Goal: Task Accomplishment & Management: Use online tool/utility

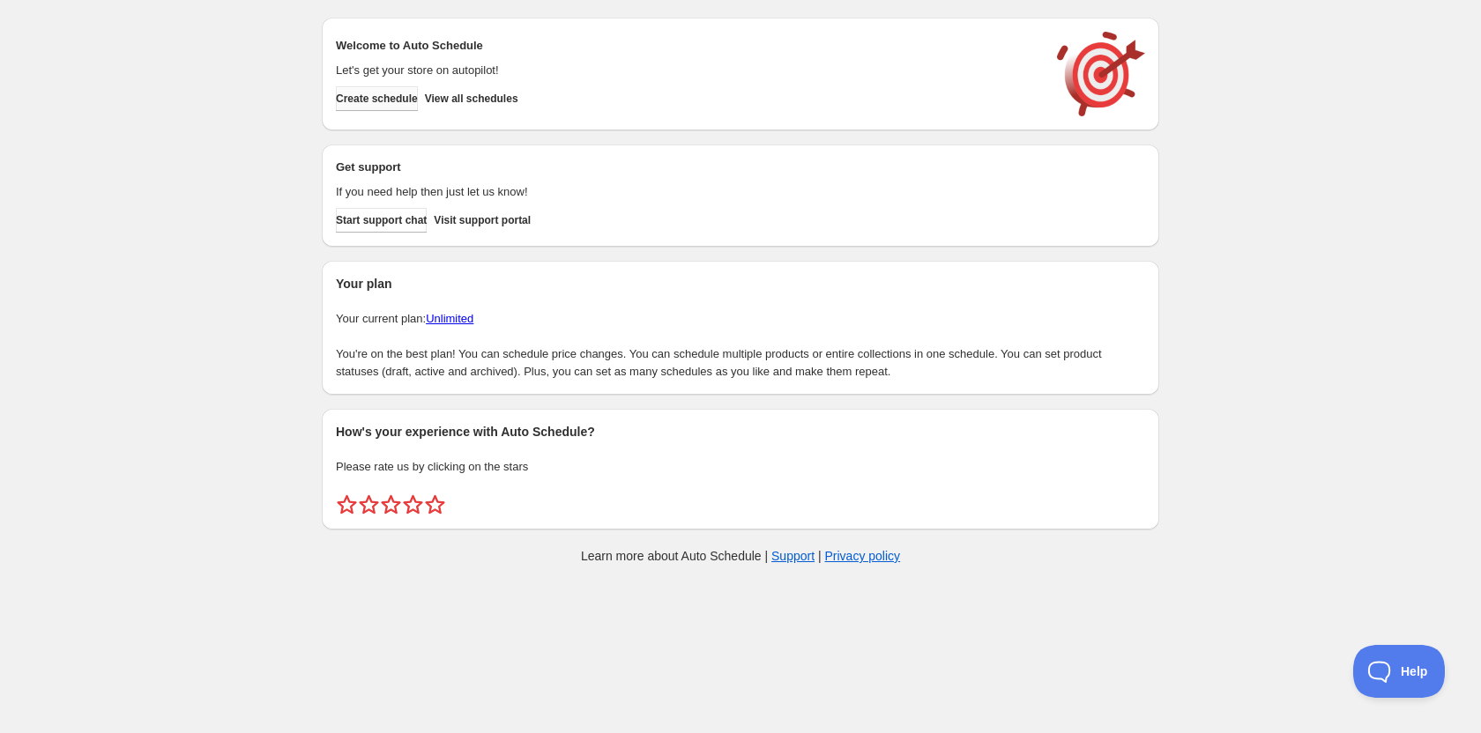
click at [409, 100] on span "Create schedule" at bounding box center [377, 99] width 82 height 14
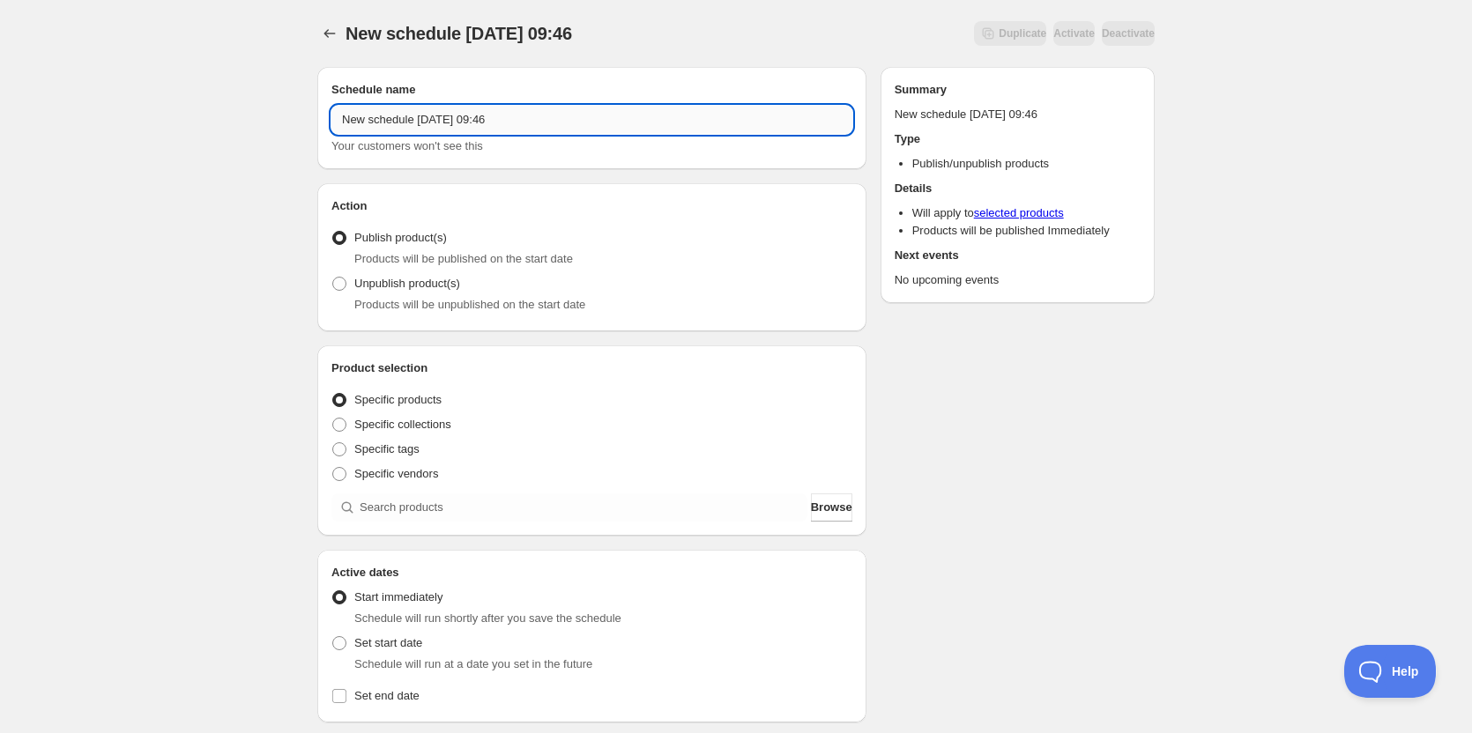
click at [576, 109] on input "New schedule [DATE] 09:46" at bounding box center [591, 120] width 521 height 28
type input "[PERSON_NAME] MS Choir"
click at [213, 160] on div "[PERSON_NAME] MS Choir . This page is ready [PERSON_NAME] MS Choir Duplicate Ac…" at bounding box center [736, 671] width 1472 height 1343
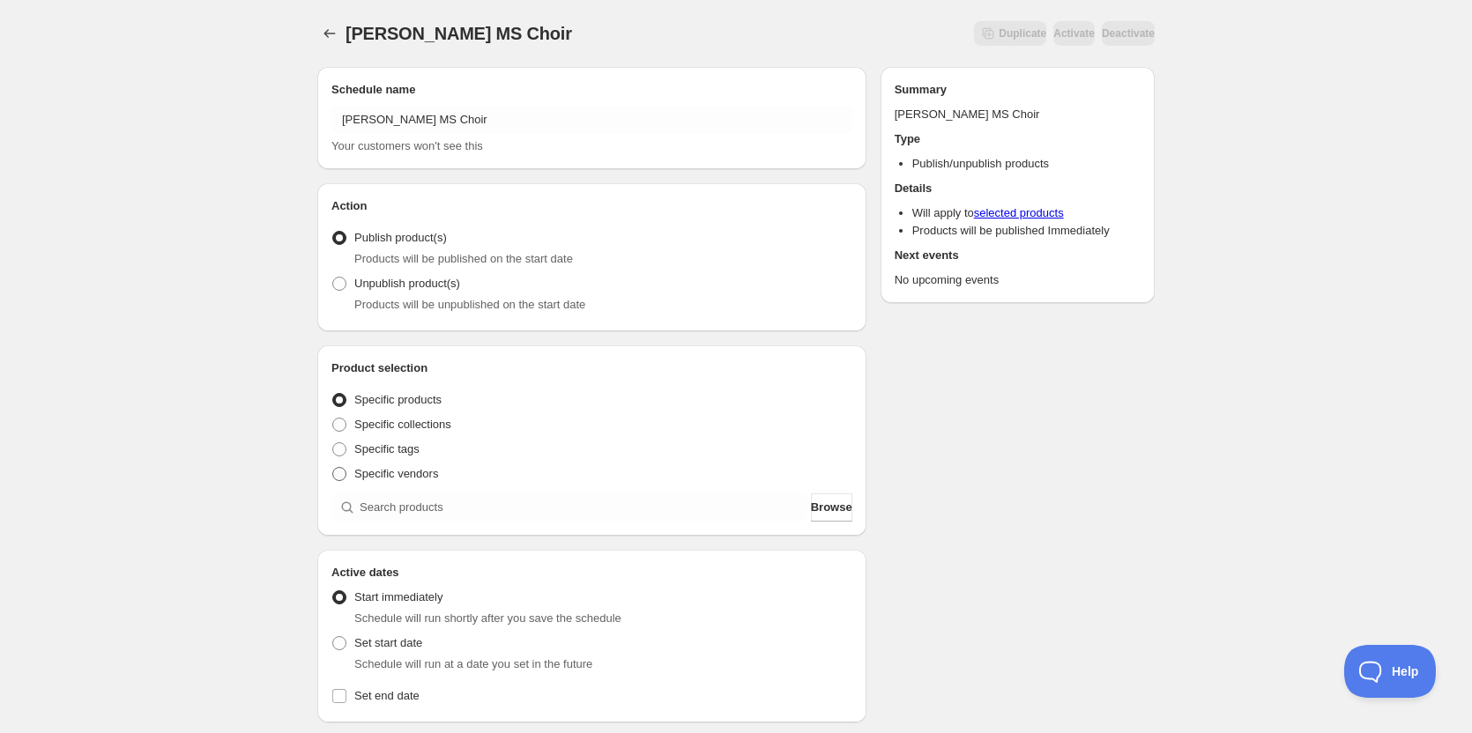
scroll to position [88, 0]
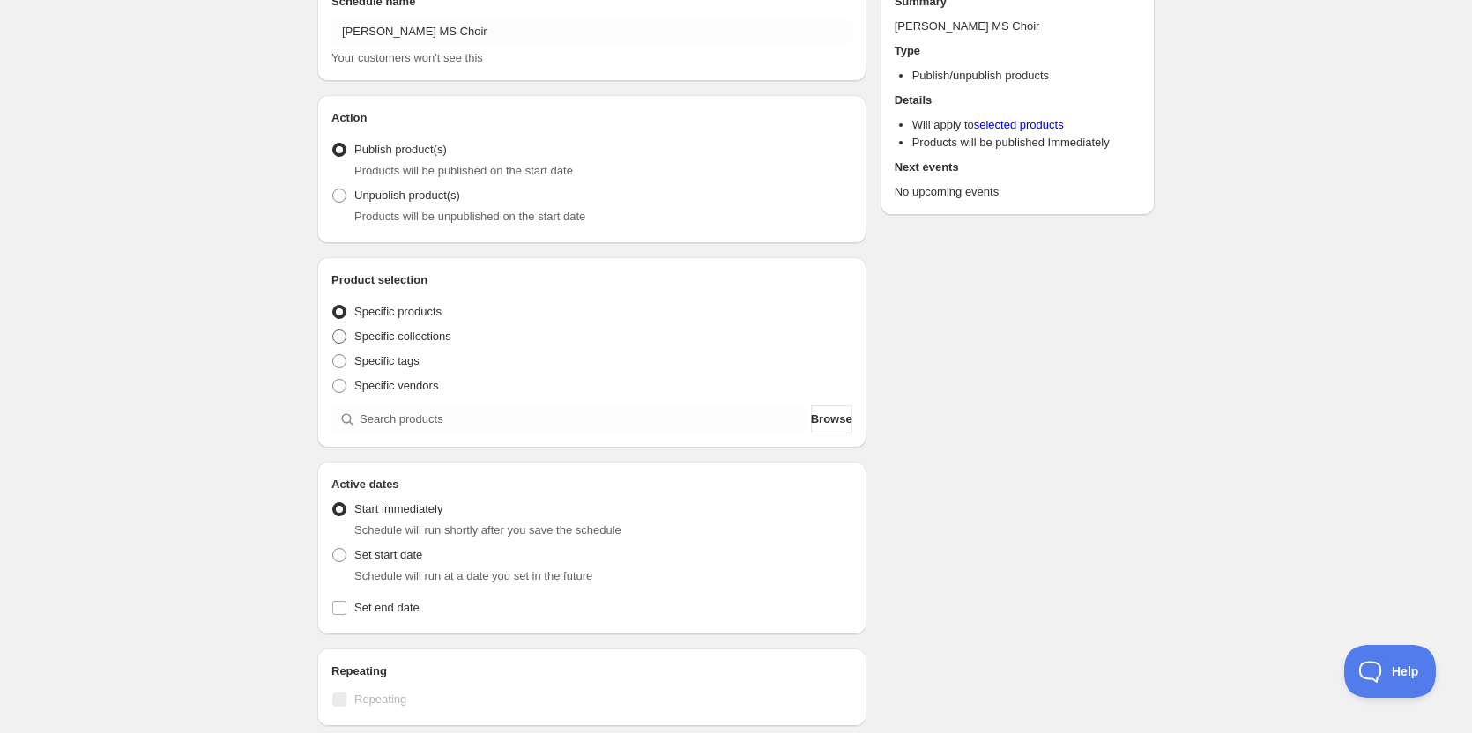
click at [345, 338] on span at bounding box center [339, 337] width 14 height 14
click at [333, 331] on input "Specific collections" at bounding box center [332, 330] width 1 height 1
radio input "true"
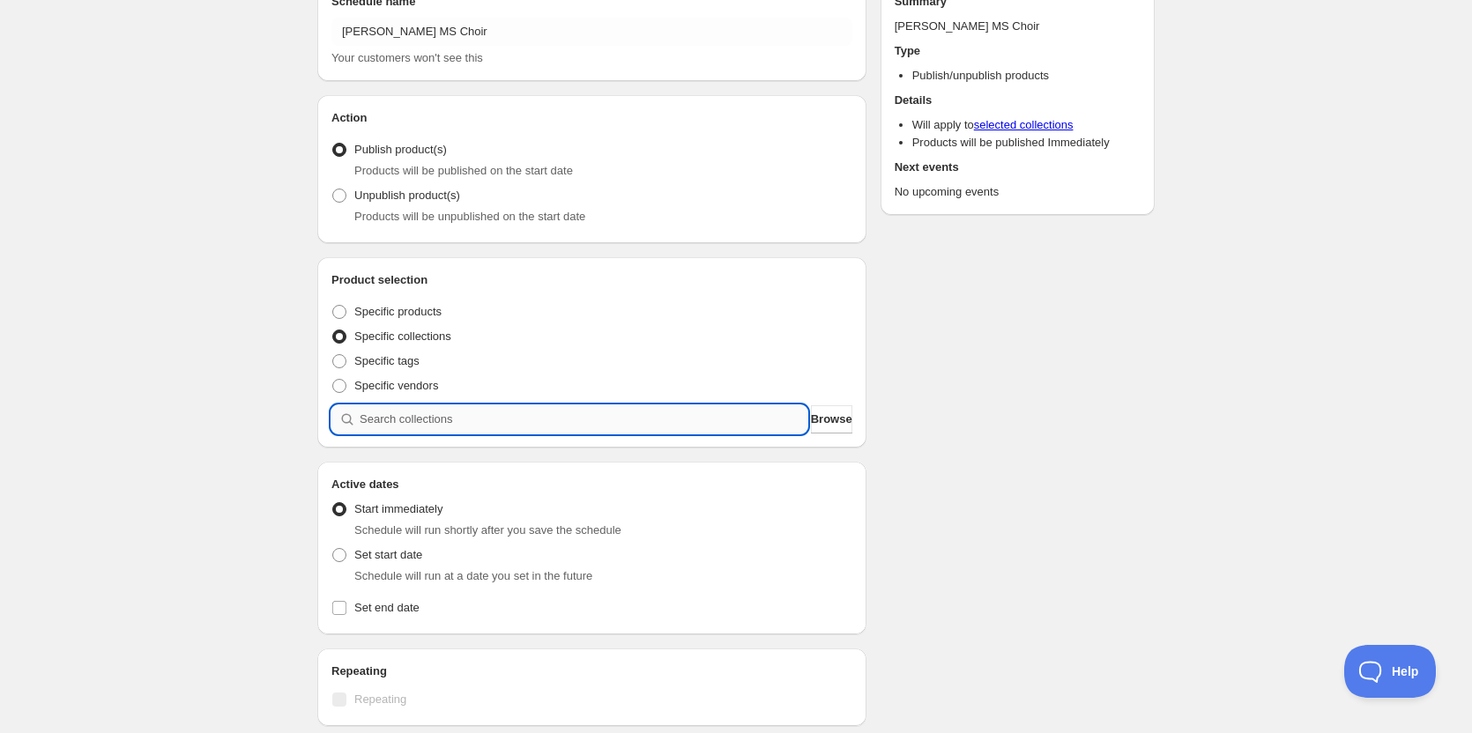
click at [487, 413] on input "search" at bounding box center [584, 419] width 448 height 28
click at [811, 419] on span "Browse" at bounding box center [831, 420] width 41 height 18
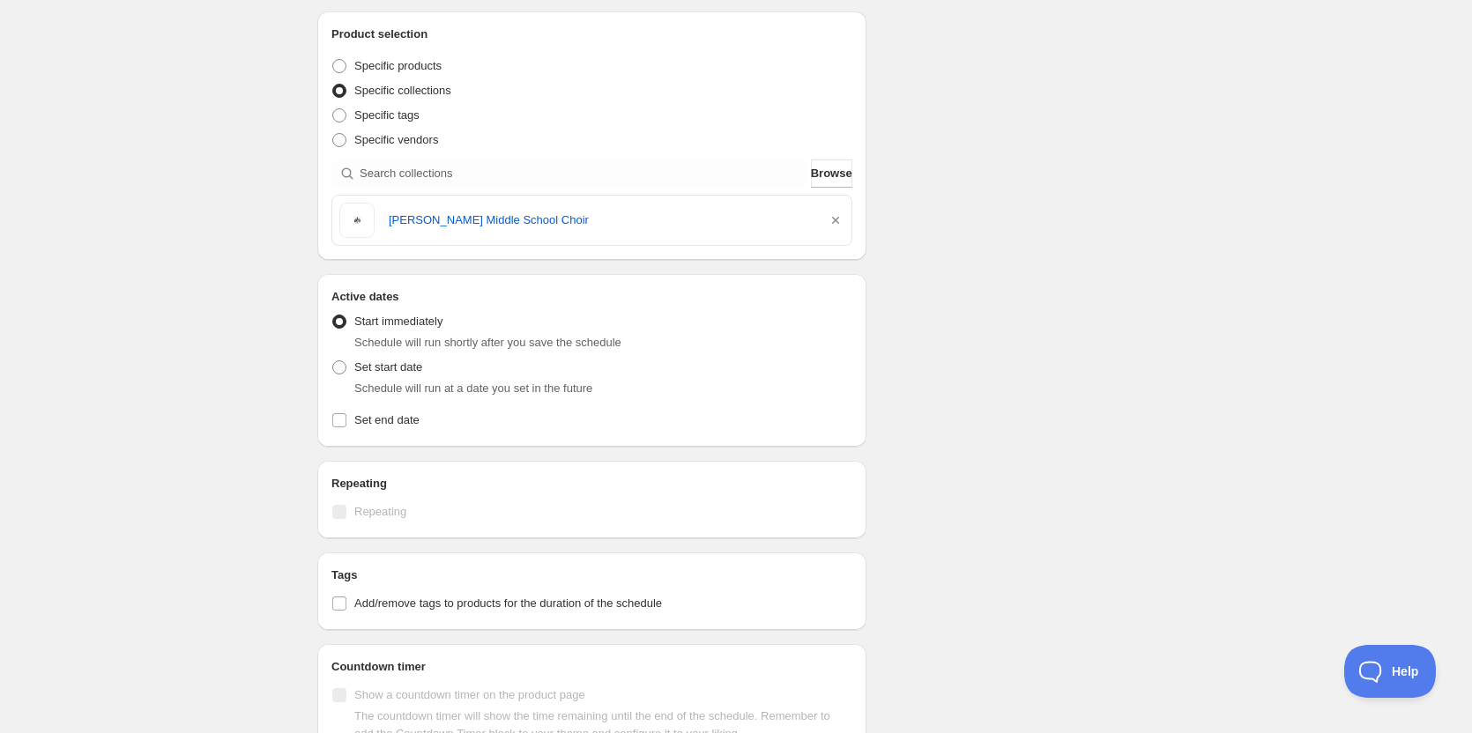
scroll to position [314, 0]
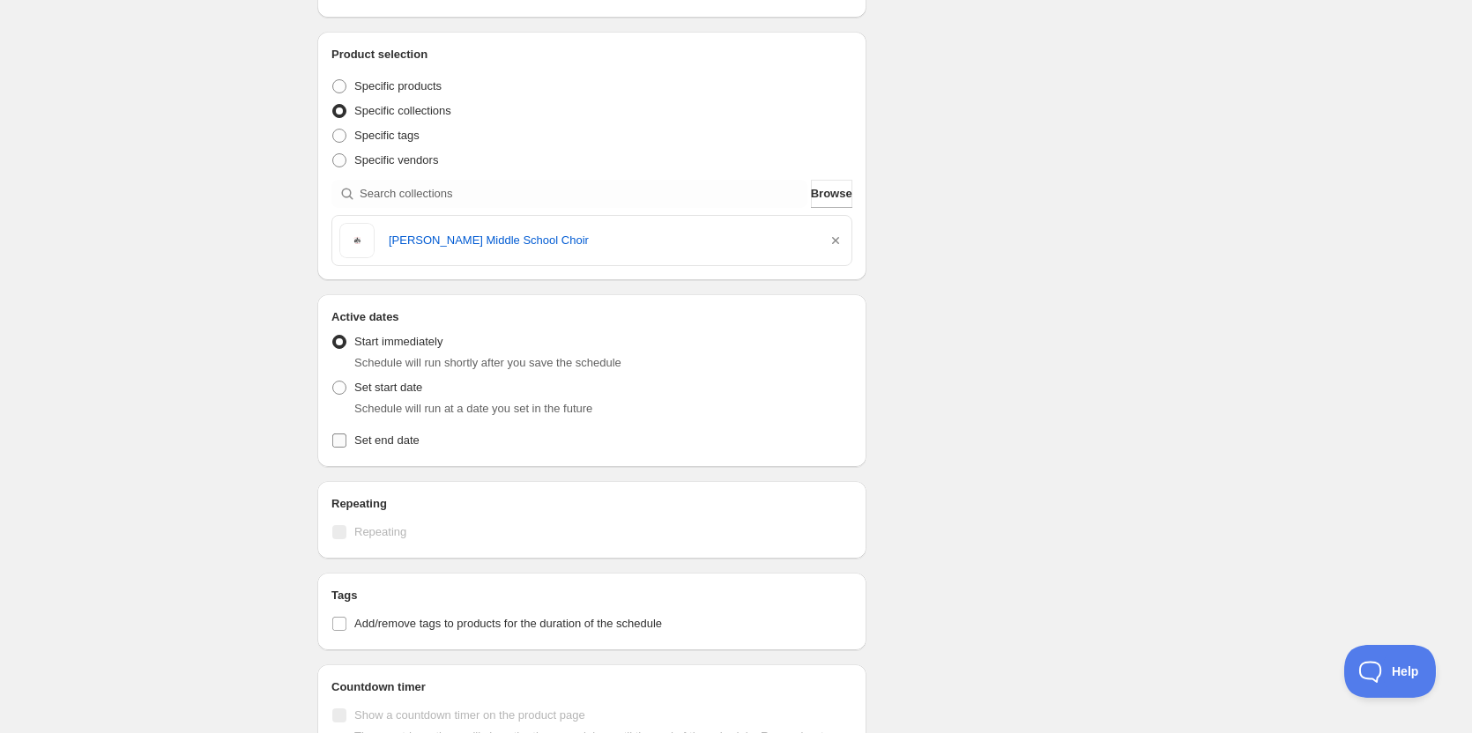
click at [344, 435] on input "Set end date" at bounding box center [339, 441] width 14 height 14
checkbox input "true"
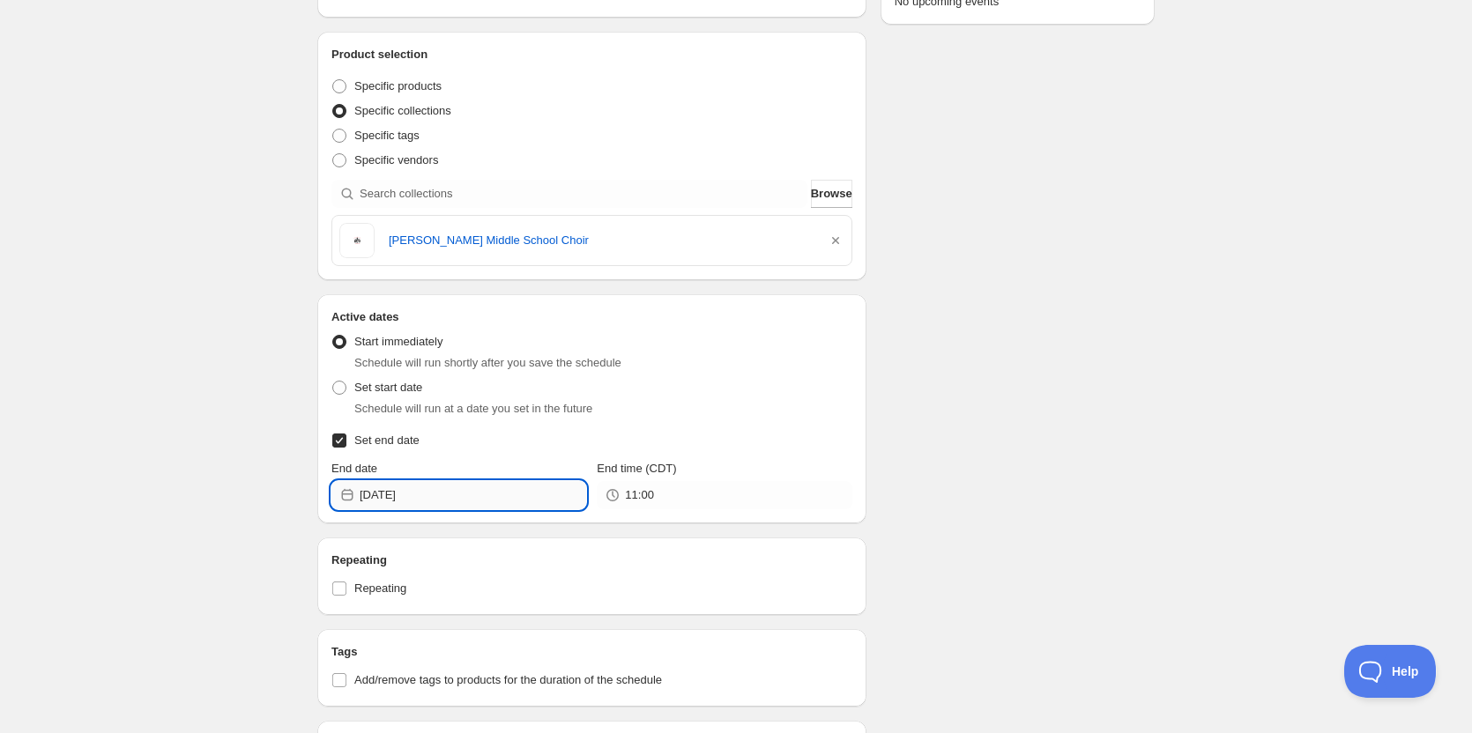
click at [495, 493] on input "[DATE]" at bounding box center [473, 495] width 227 height 28
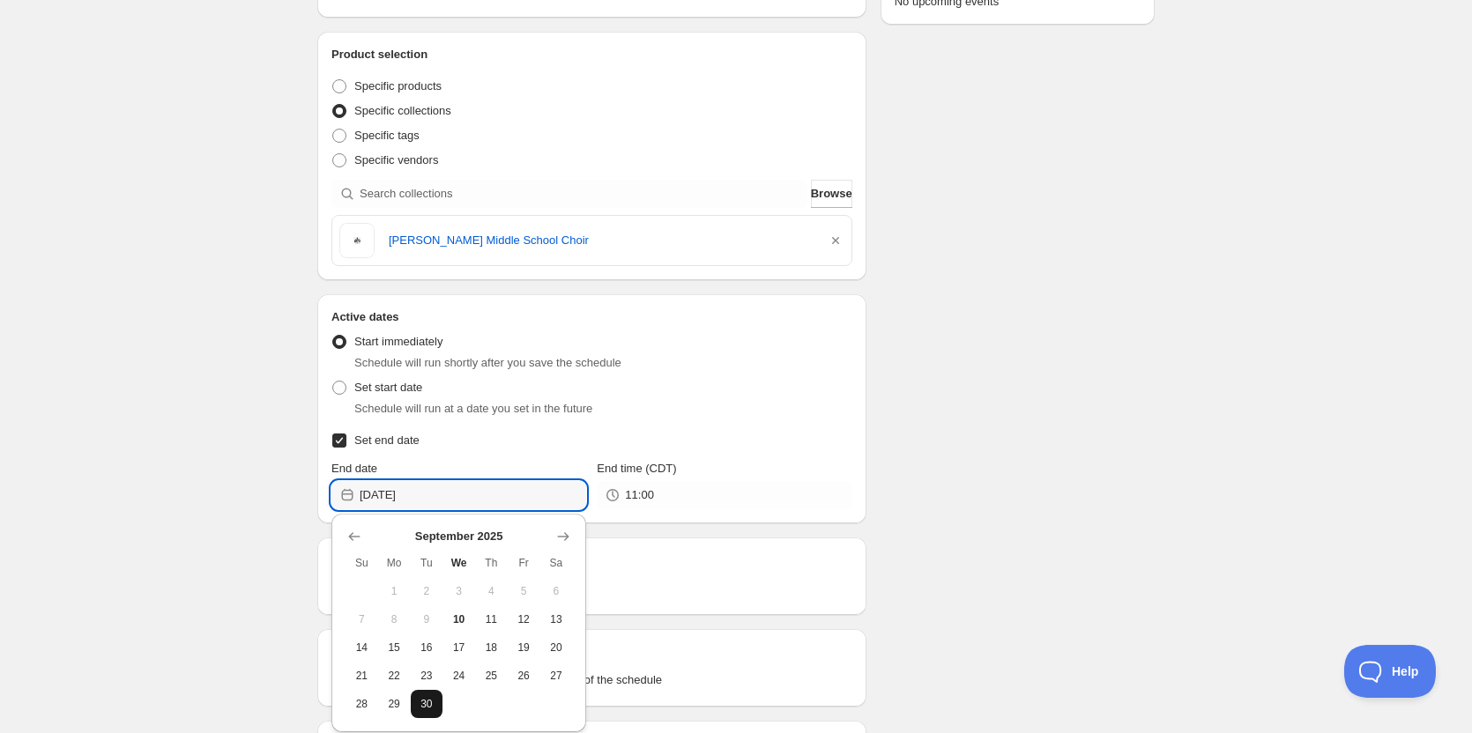
click at [414, 711] on button "30" at bounding box center [427, 704] width 33 height 28
type input "2025-09-30"
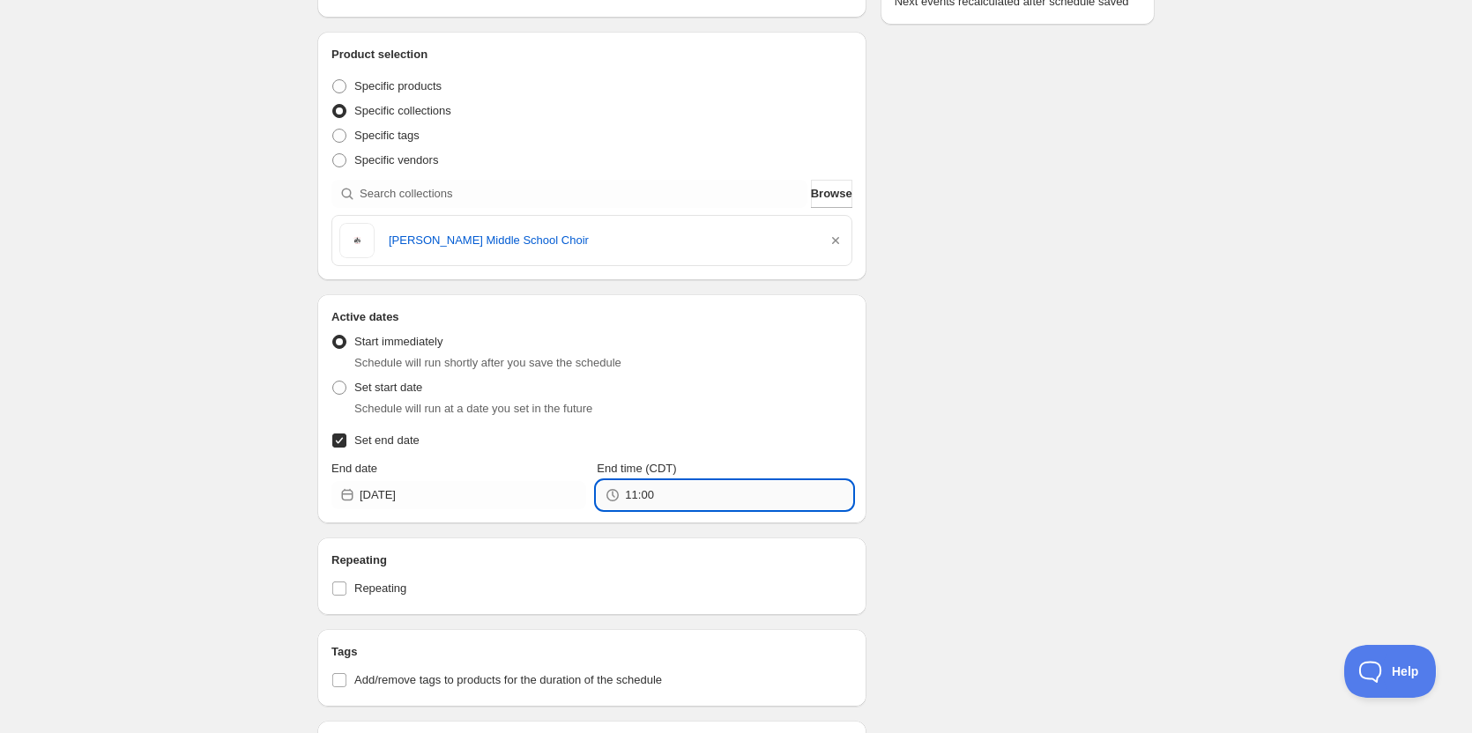
click at [705, 499] on input "11:00" at bounding box center [738, 495] width 227 height 28
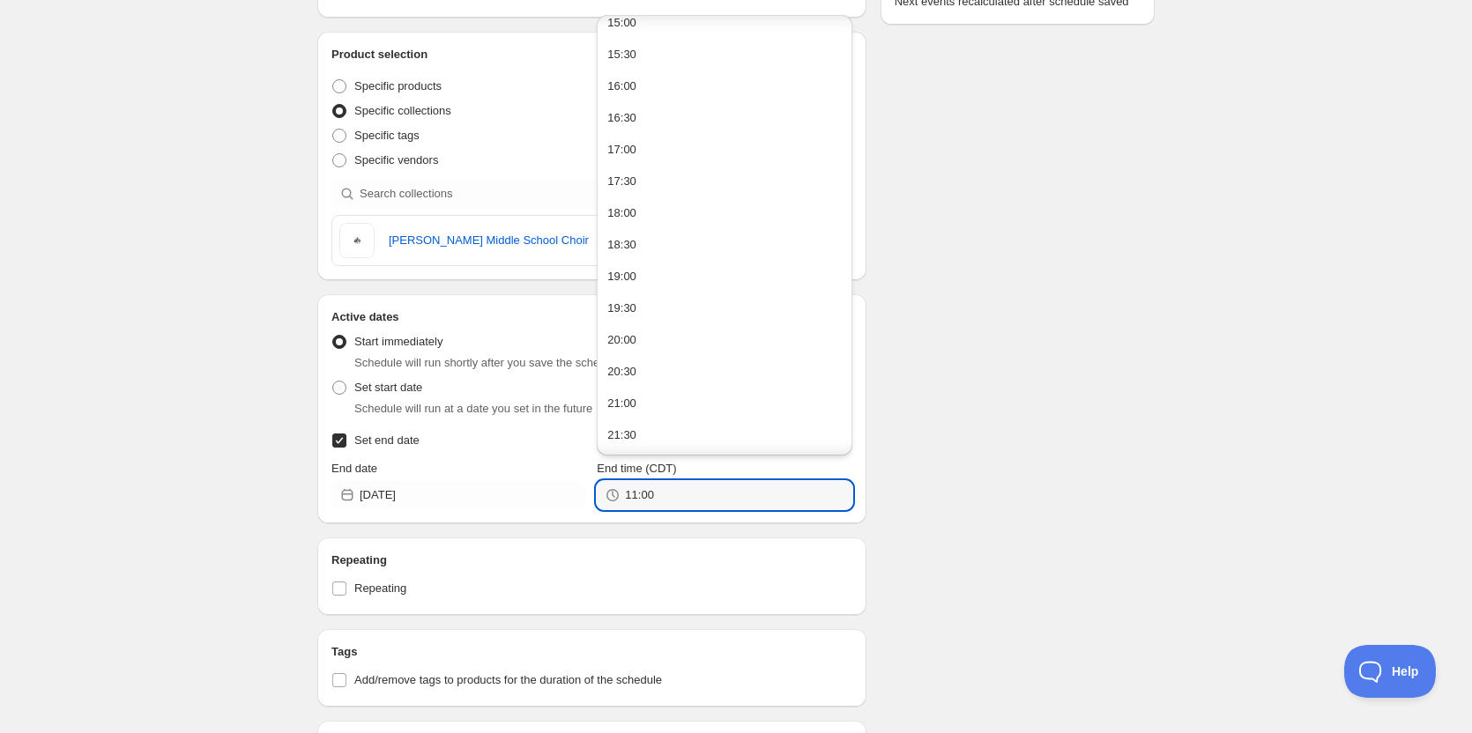
scroll to position [1090, 0]
click at [636, 442] on button "23:30" at bounding box center [724, 436] width 244 height 28
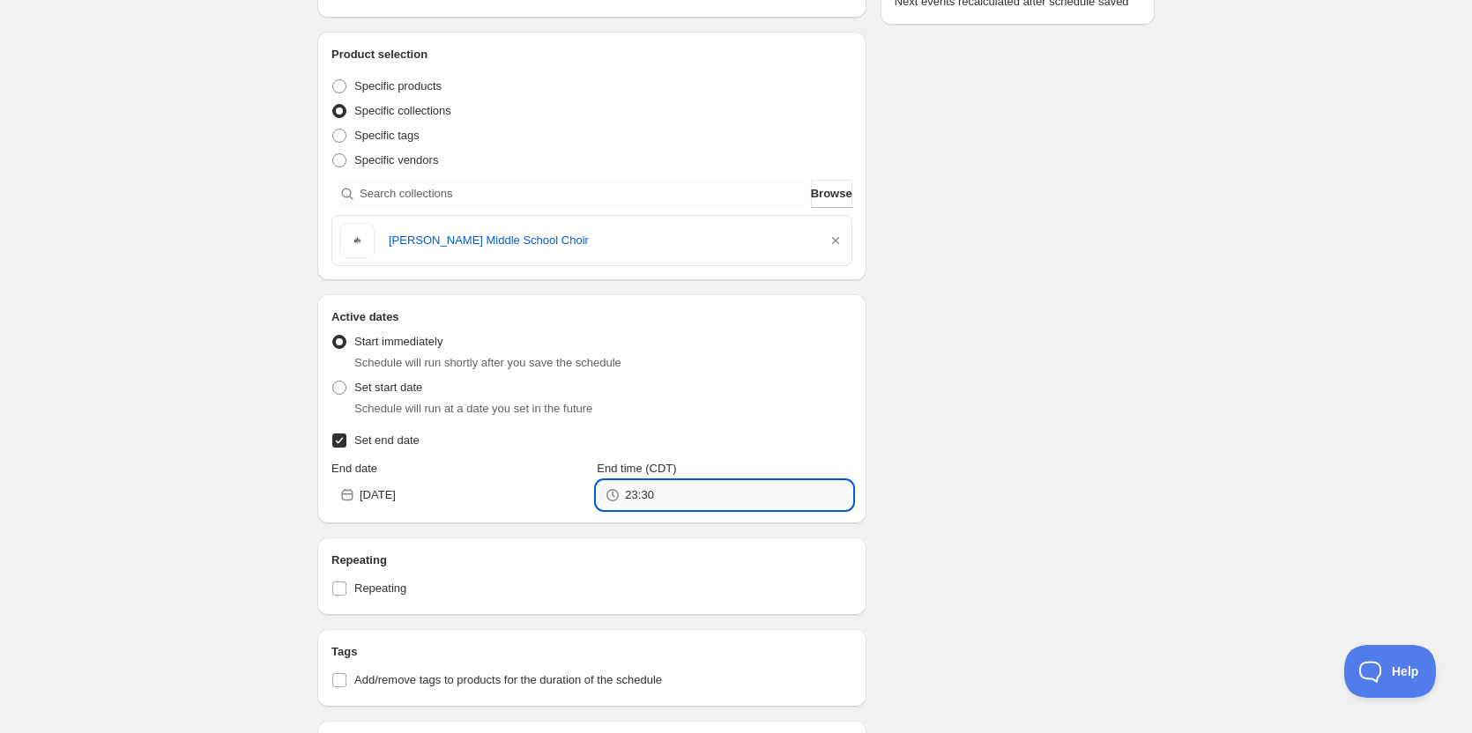
click at [676, 507] on input "23:30" at bounding box center [738, 495] width 227 height 28
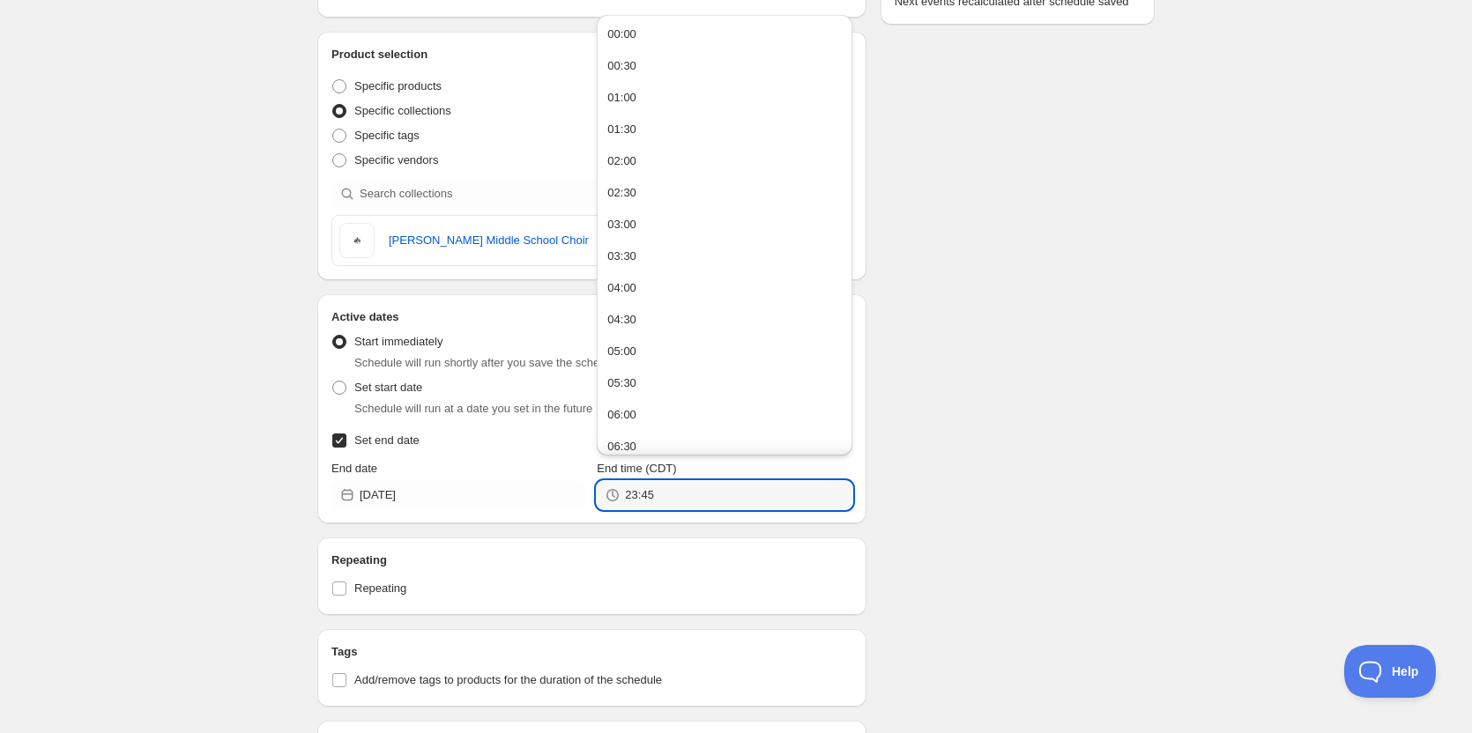
type input "23:45"
click at [1079, 439] on div "Schedule name Arnold MS Choir Your customers won't see this Action Action Publi…" at bounding box center [729, 466] width 852 height 1454
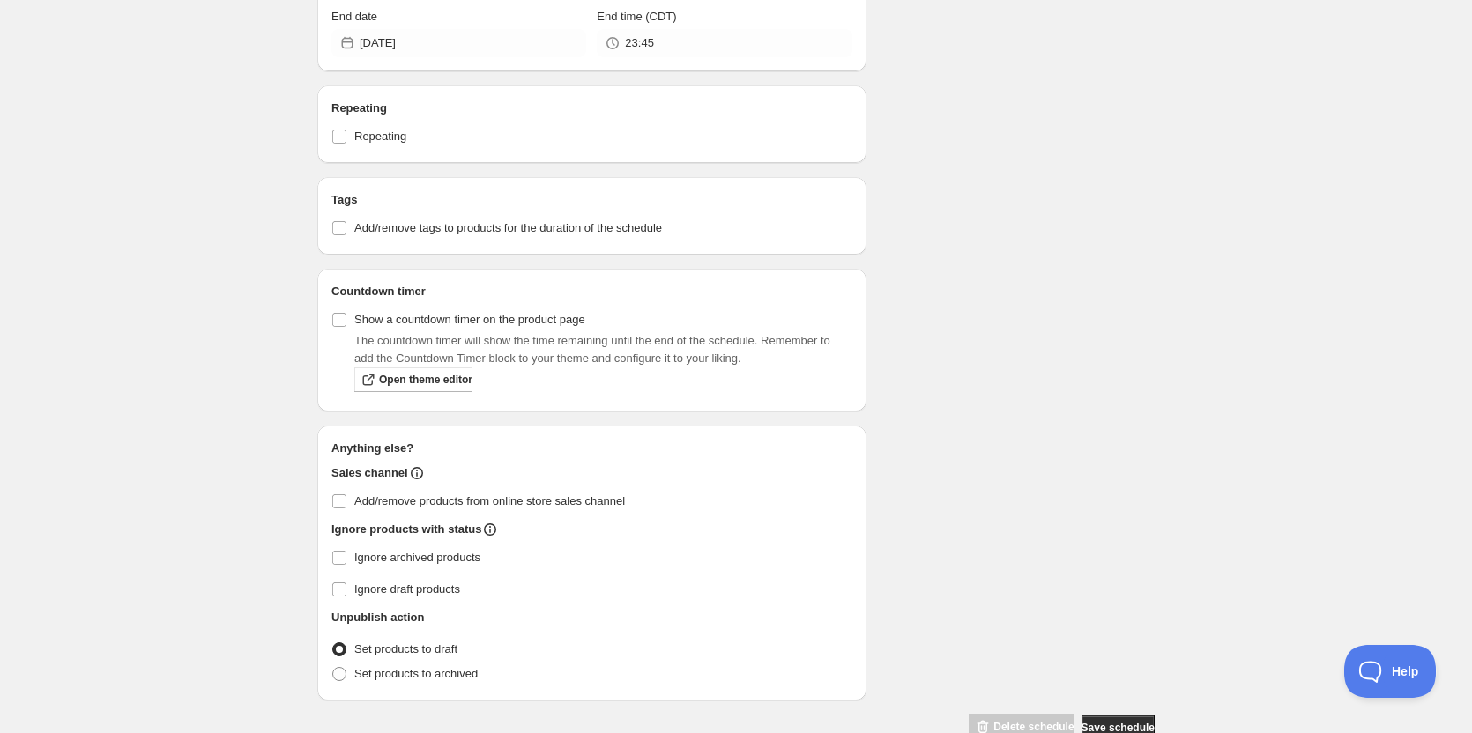
scroll to position [807, 0]
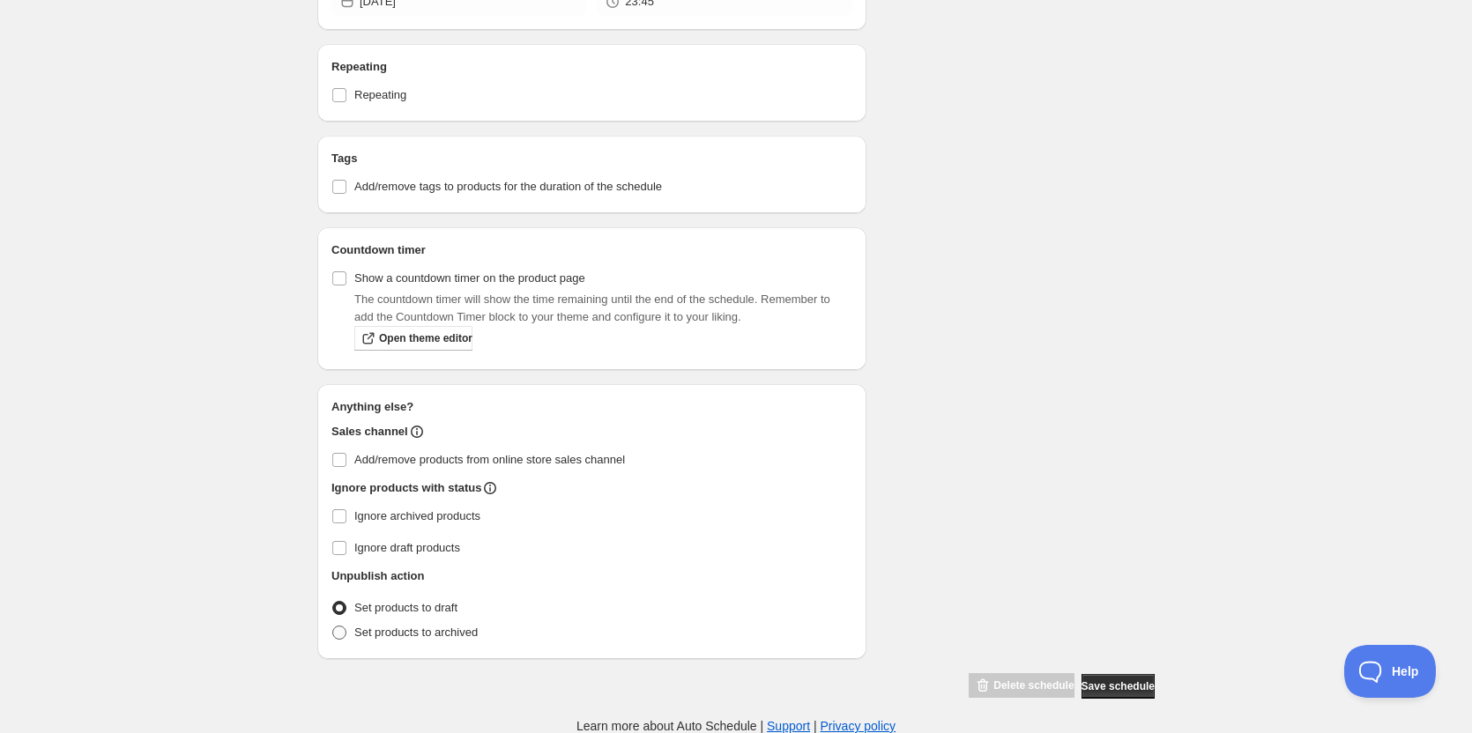
click at [343, 631] on span at bounding box center [339, 633] width 14 height 14
click at [333, 627] on input "Set products to archived" at bounding box center [332, 626] width 1 height 1
radio input "true"
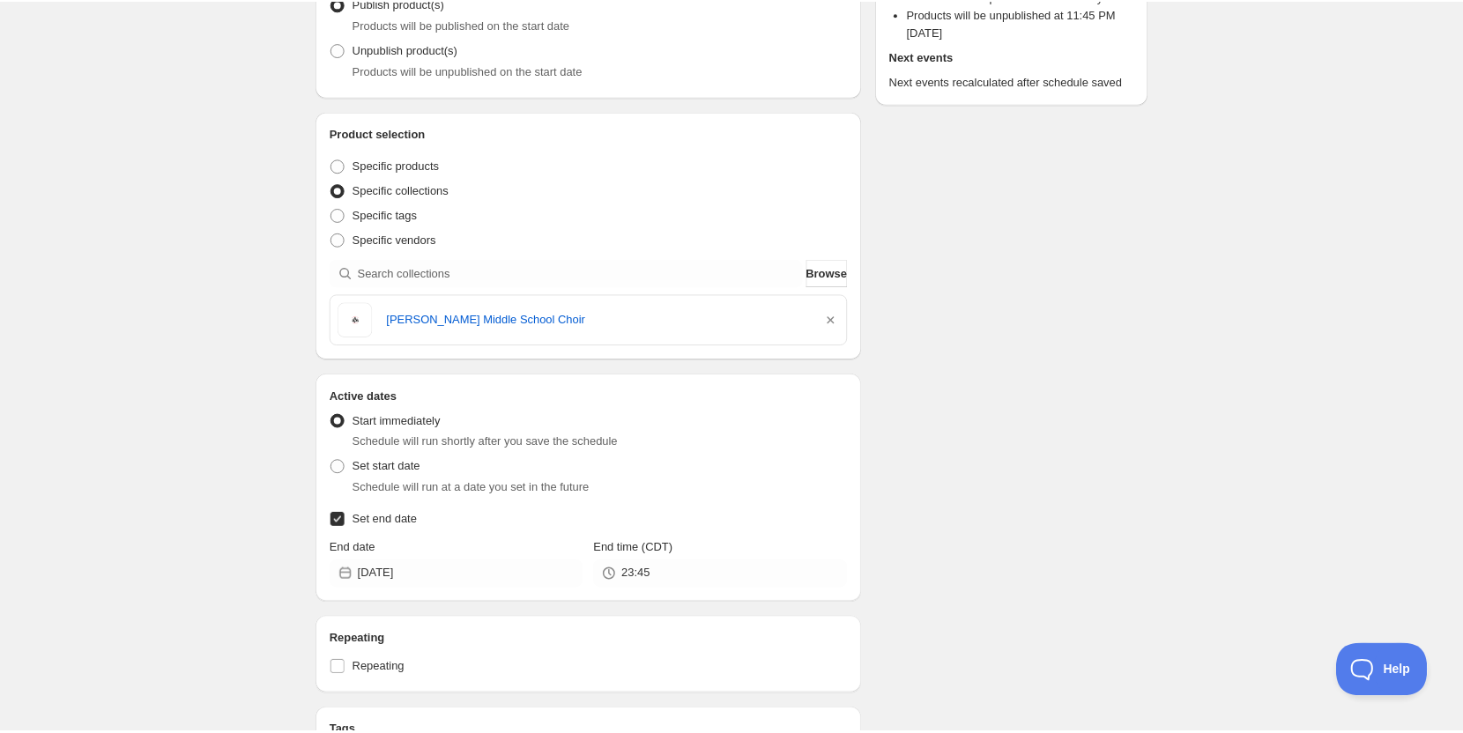
scroll to position [0, 0]
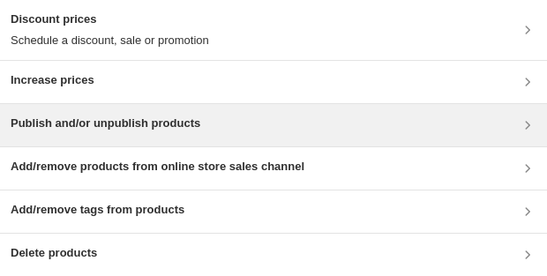
click at [250, 126] on div "Publish and/or unpublish products" at bounding box center [273, 125] width 525 height 21
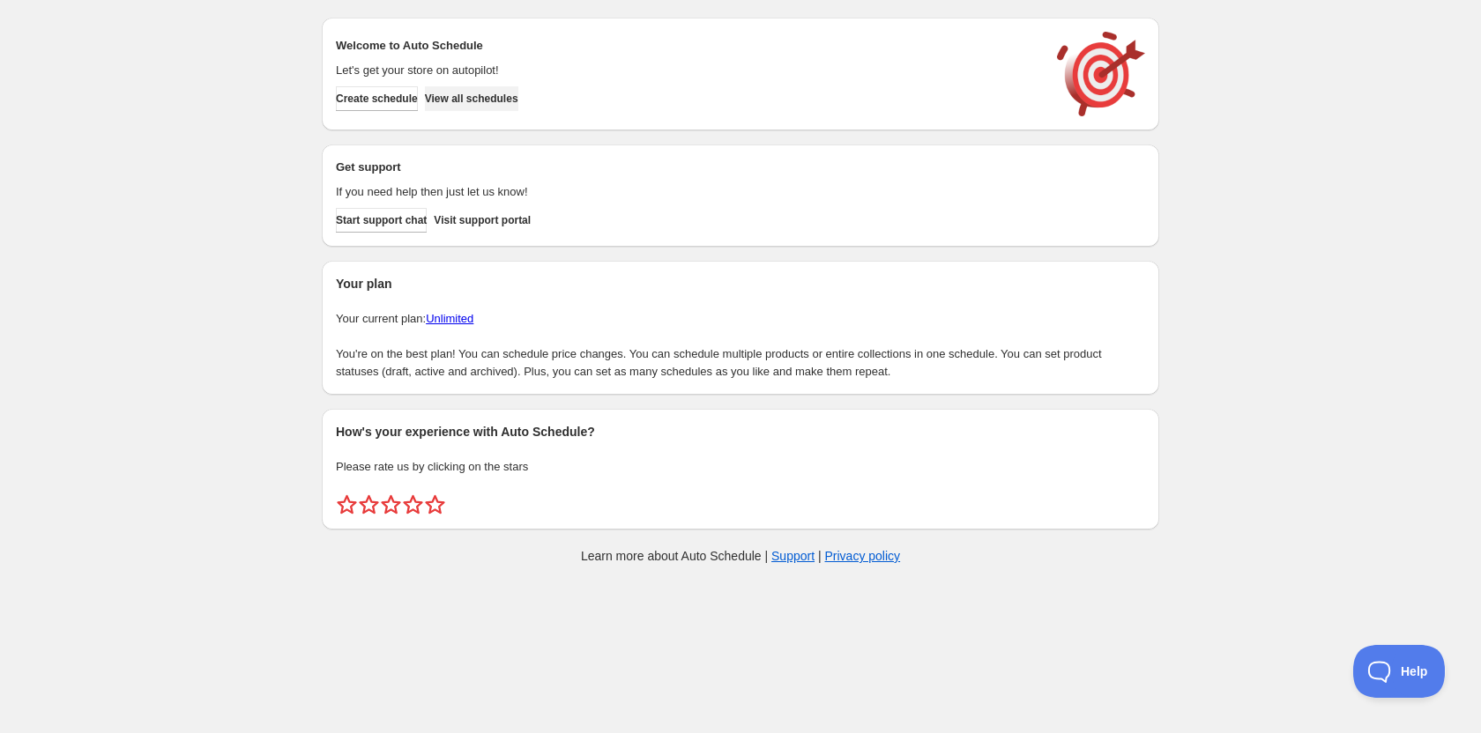
click at [512, 107] on button "View all schedules" at bounding box center [471, 98] width 93 height 25
click at [502, 106] on button "View all schedules" at bounding box center [471, 98] width 93 height 25
click at [407, 90] on button "Create schedule" at bounding box center [377, 98] width 82 height 25
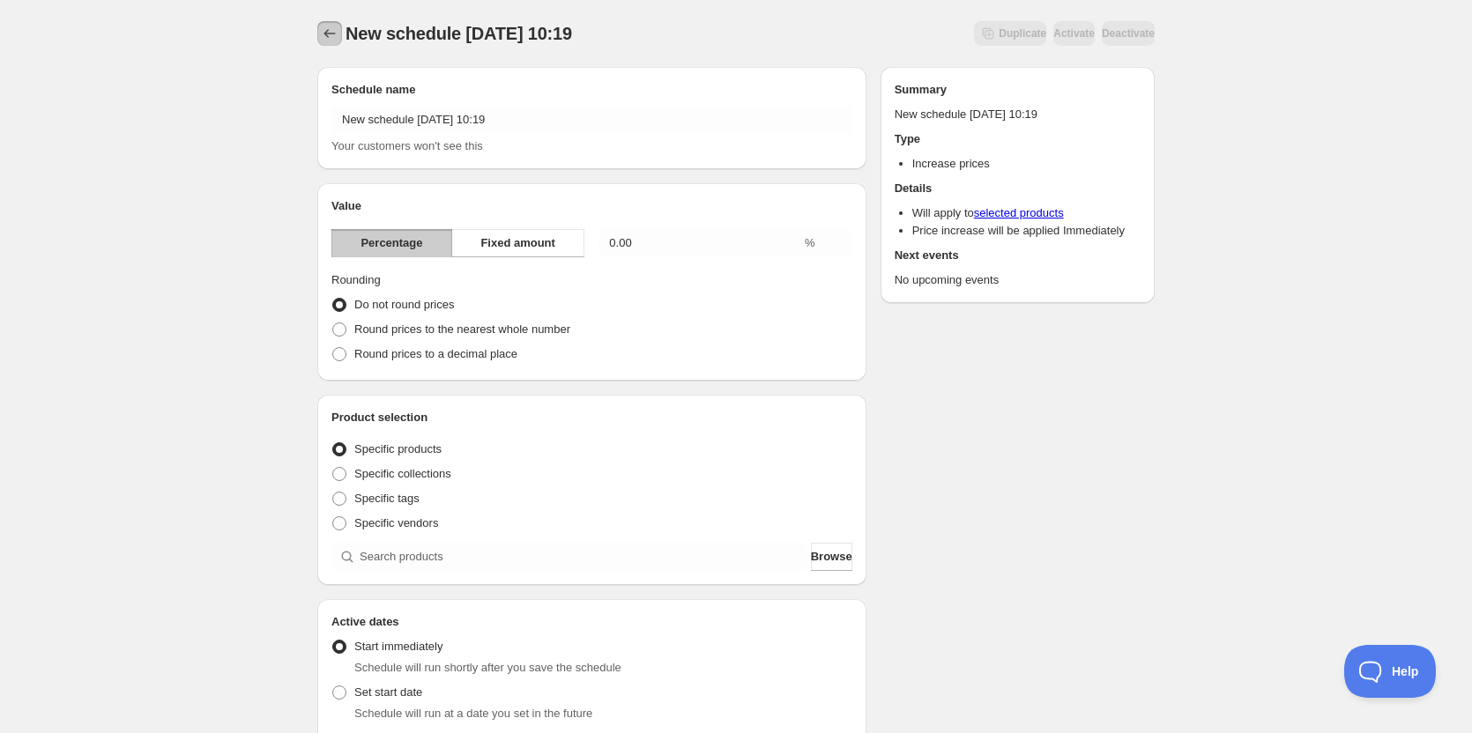
click at [330, 31] on icon "Schedules" at bounding box center [330, 34] width 18 height 18
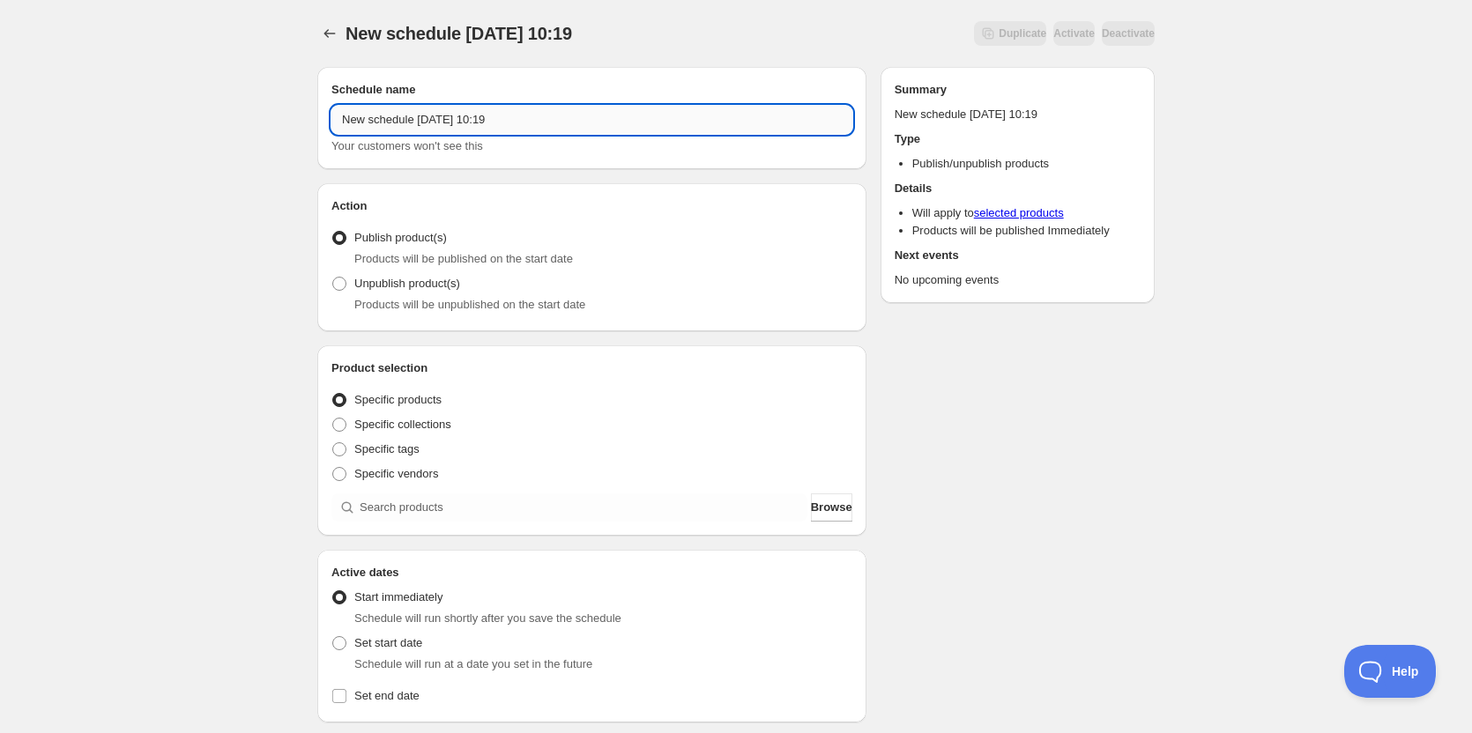
click at [569, 115] on input "New schedule Sep 10 2025 10:19" at bounding box center [591, 120] width 521 height 28
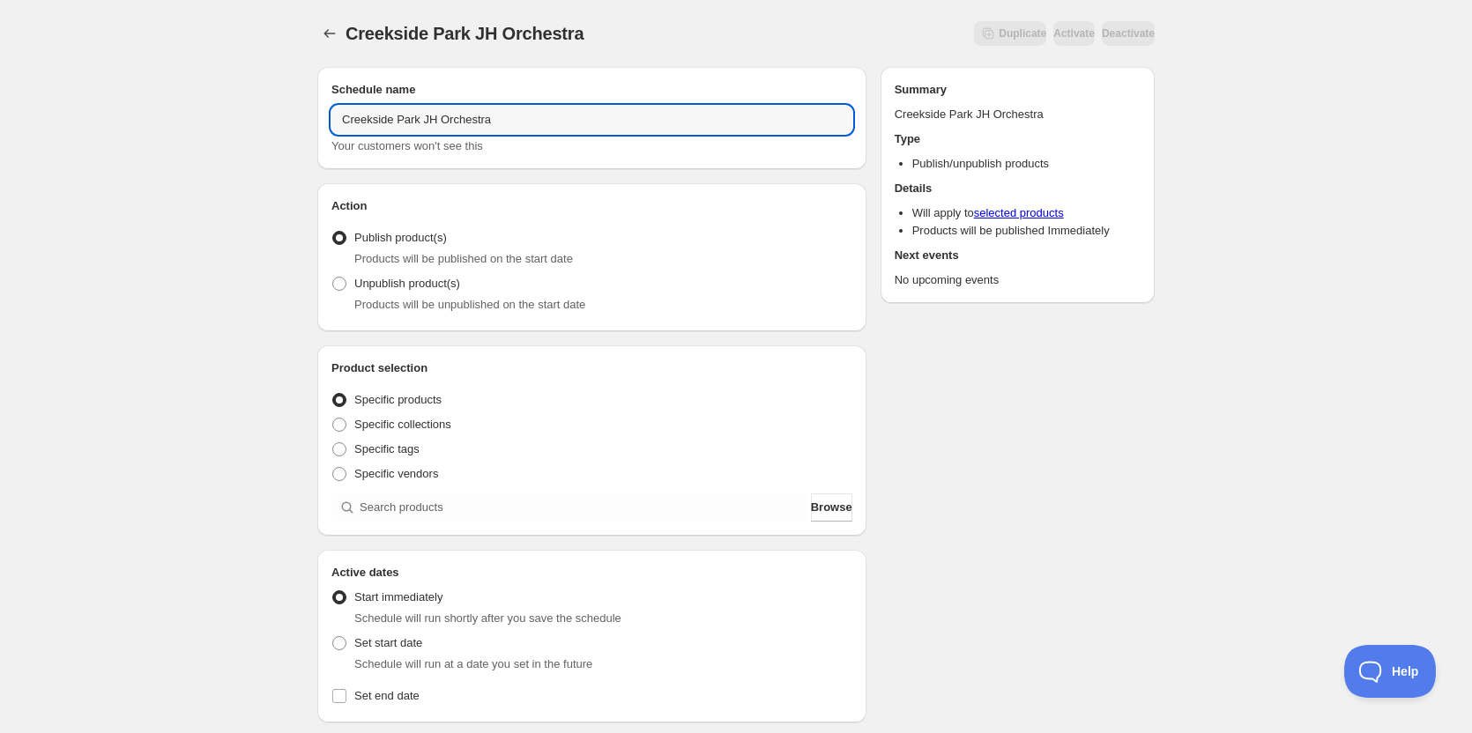
type input "Creekside Park JH Orchestra"
click at [158, 324] on div "Creekside Park JH Orchestra. This page is ready Creekside Park JH Orchestra Dup…" at bounding box center [736, 671] width 1472 height 1343
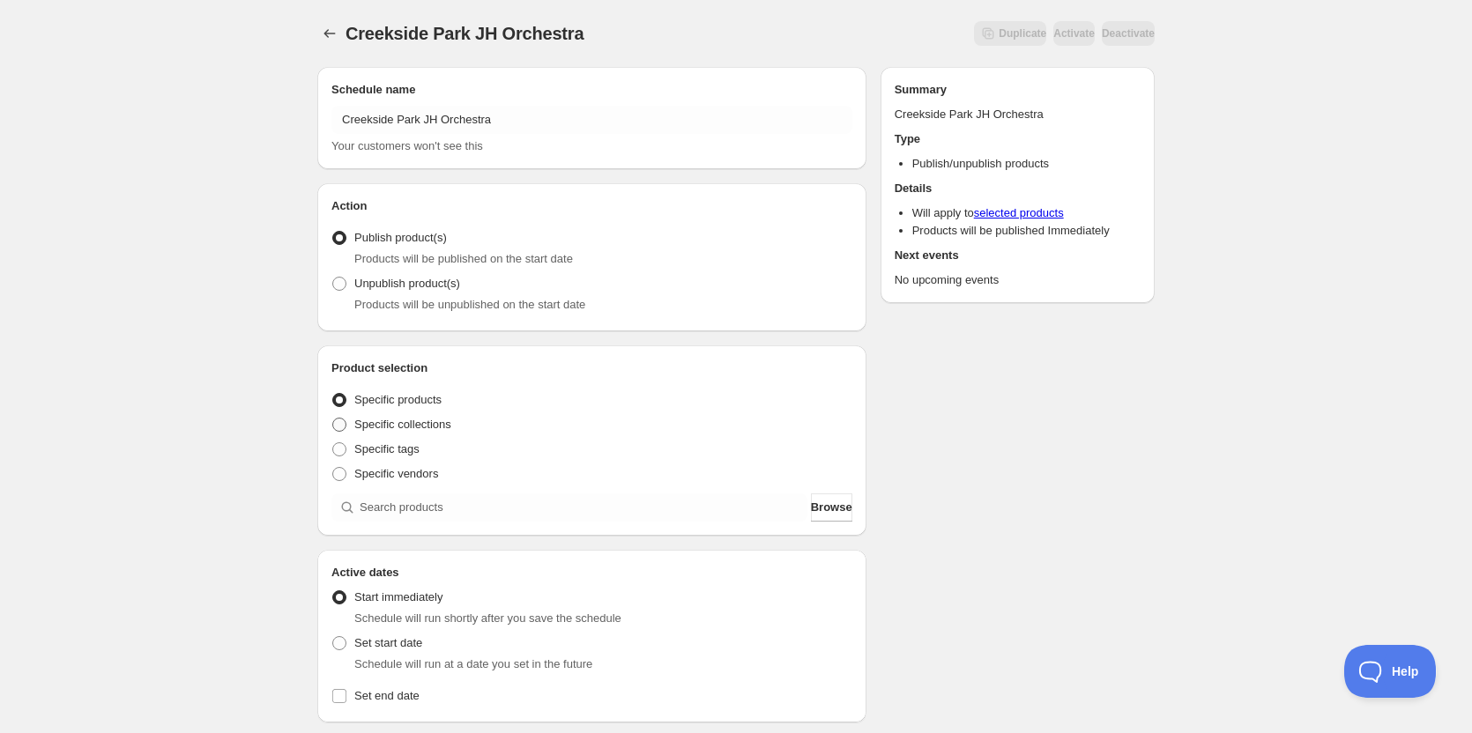
click at [333, 423] on span at bounding box center [339, 425] width 14 height 14
click at [333, 419] on input "Specific collections" at bounding box center [332, 418] width 1 height 1
radio input "true"
click at [498, 483] on div "Specific vendors" at bounding box center [591, 474] width 521 height 25
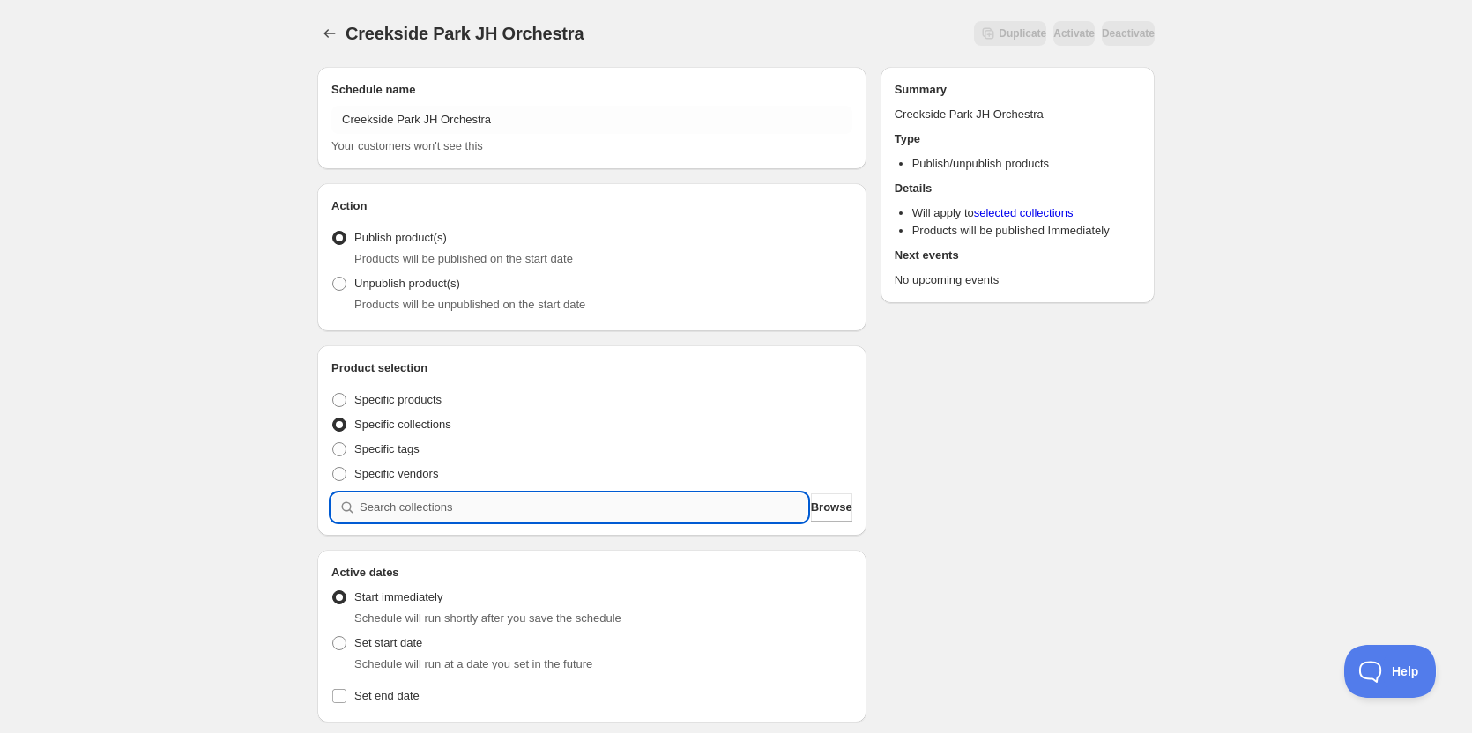
click at [488, 503] on input "search" at bounding box center [584, 508] width 448 height 28
click at [1080, 503] on div "Schedule name Creekside Park JH Orchestra Your customers won't see this Action …" at bounding box center [729, 680] width 852 height 1255
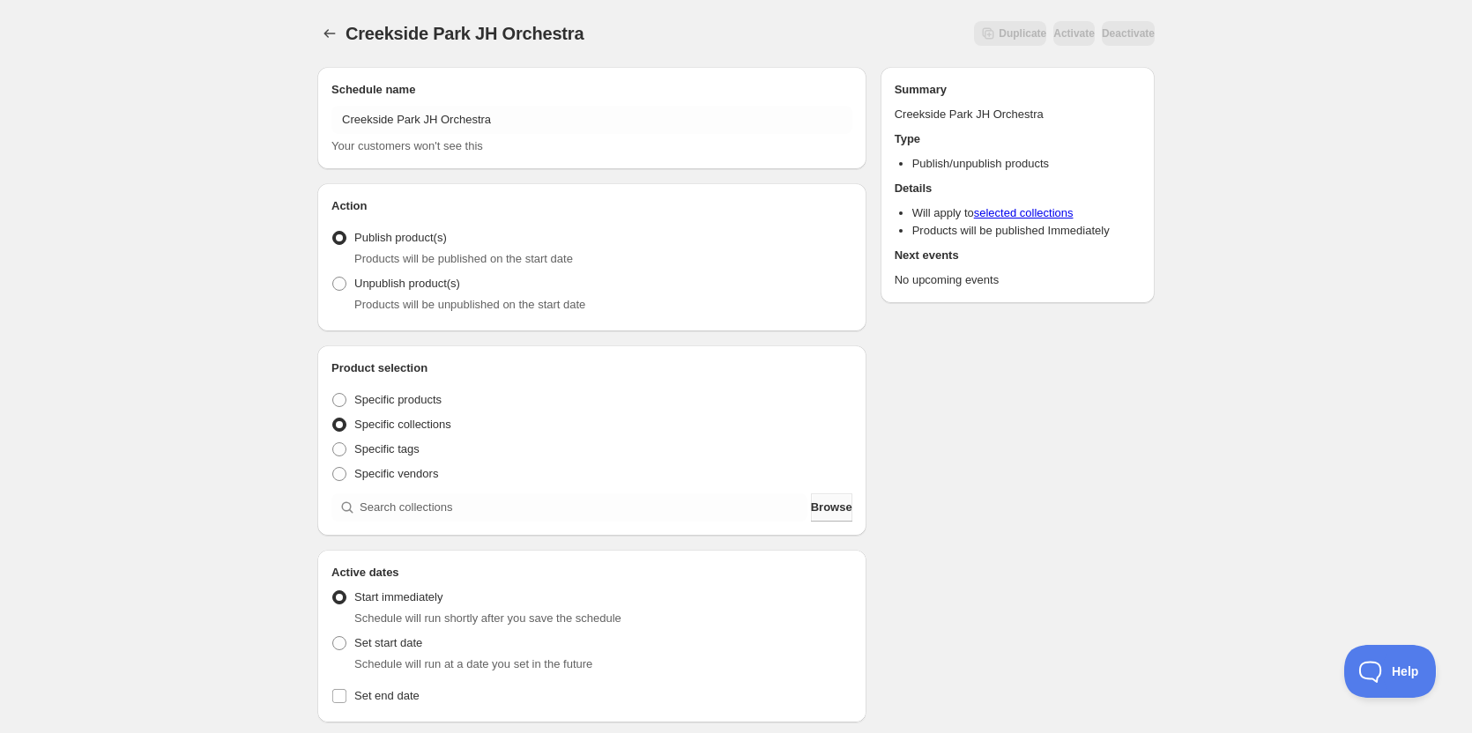
click at [845, 503] on button "Browse" at bounding box center [831, 508] width 41 height 28
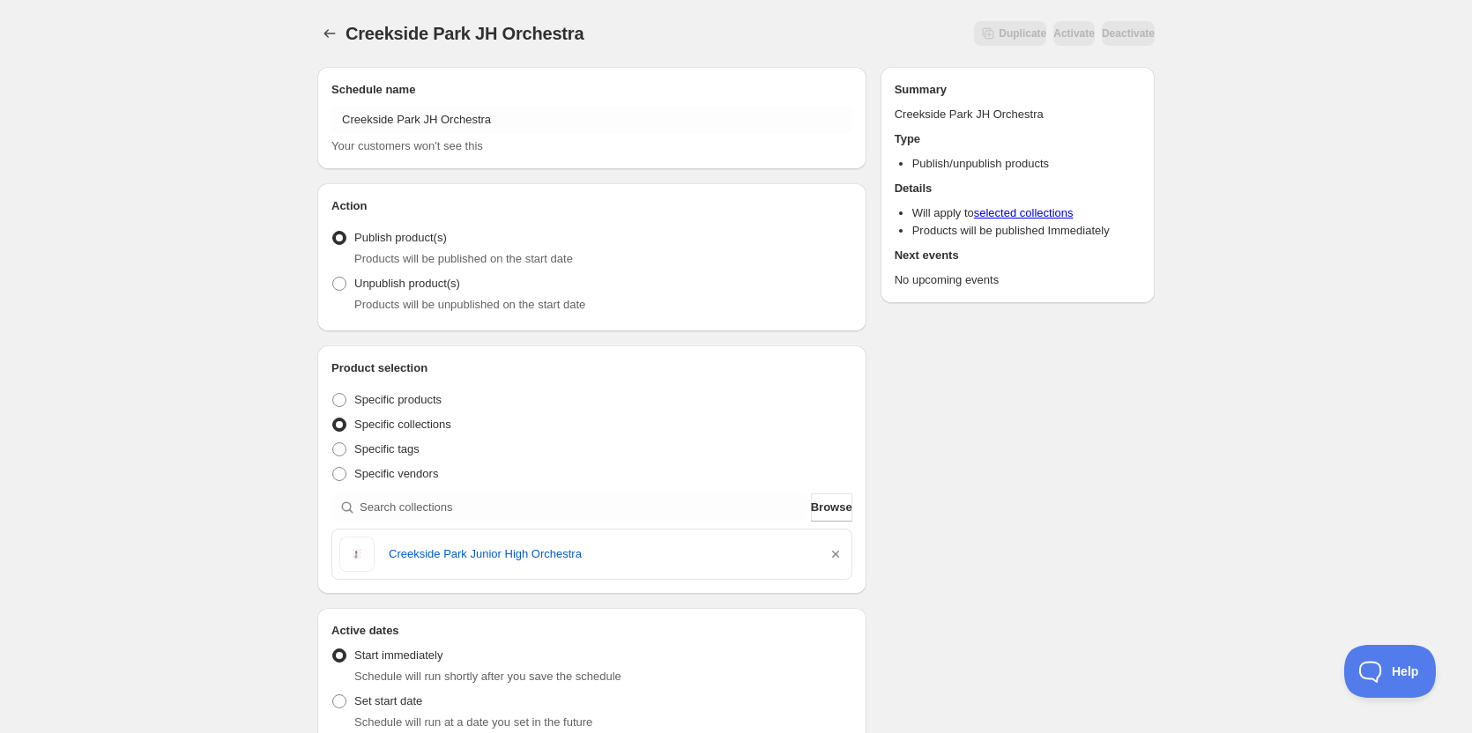
click at [1052, 444] on div "Schedule name Creekside Park JH Orchestra Your customers won't see this Action …" at bounding box center [729, 709] width 852 height 1313
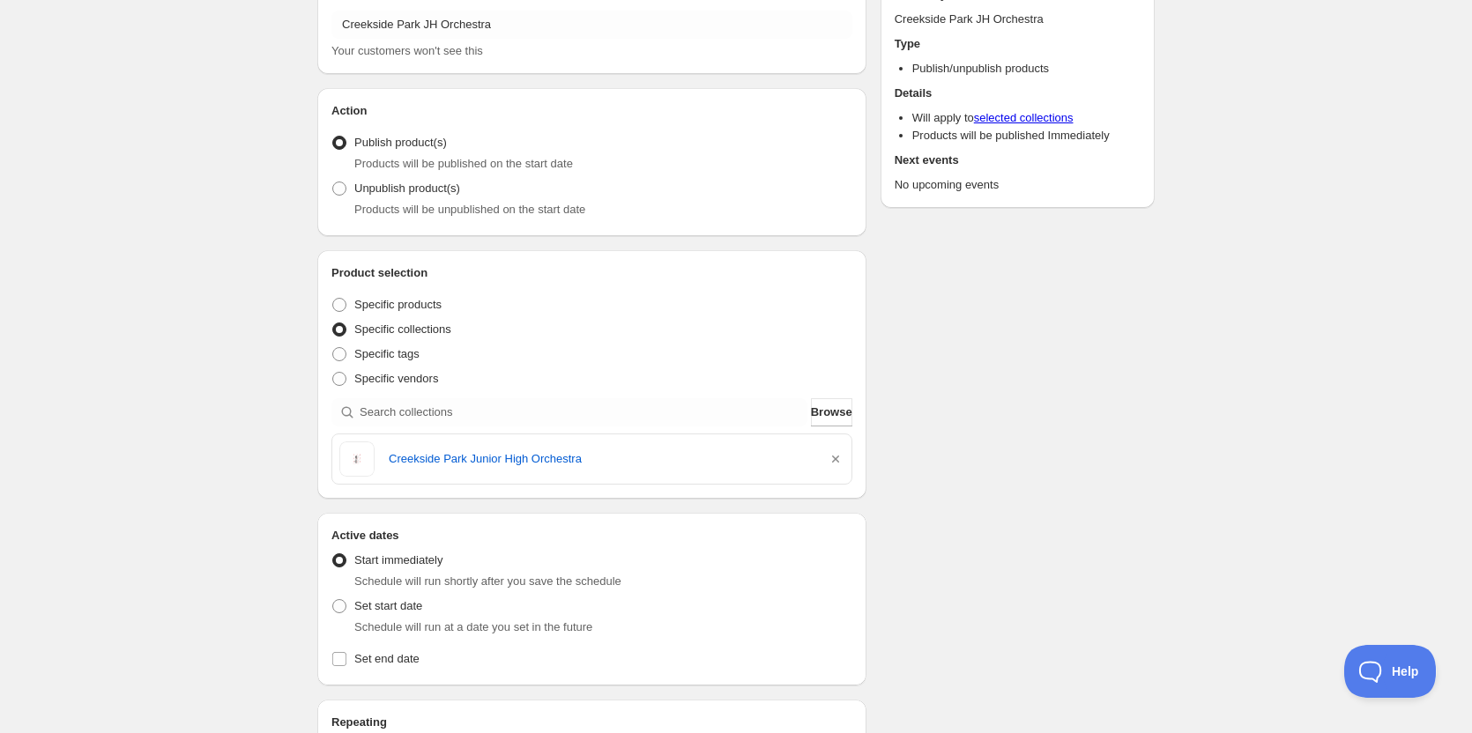
scroll to position [264, 0]
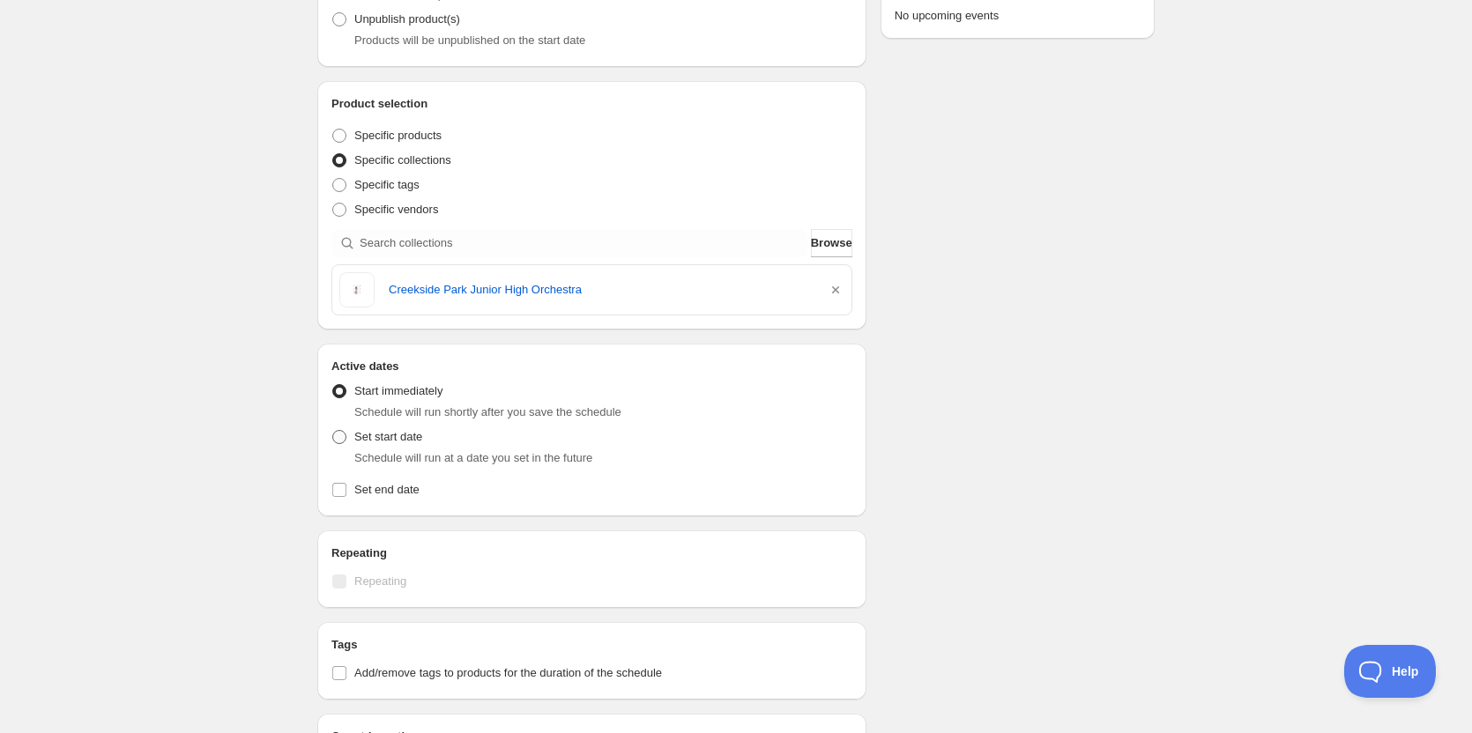
click at [345, 438] on span at bounding box center [339, 437] width 14 height 14
click at [333, 431] on input "Set start date" at bounding box center [332, 430] width 1 height 1
radio input "true"
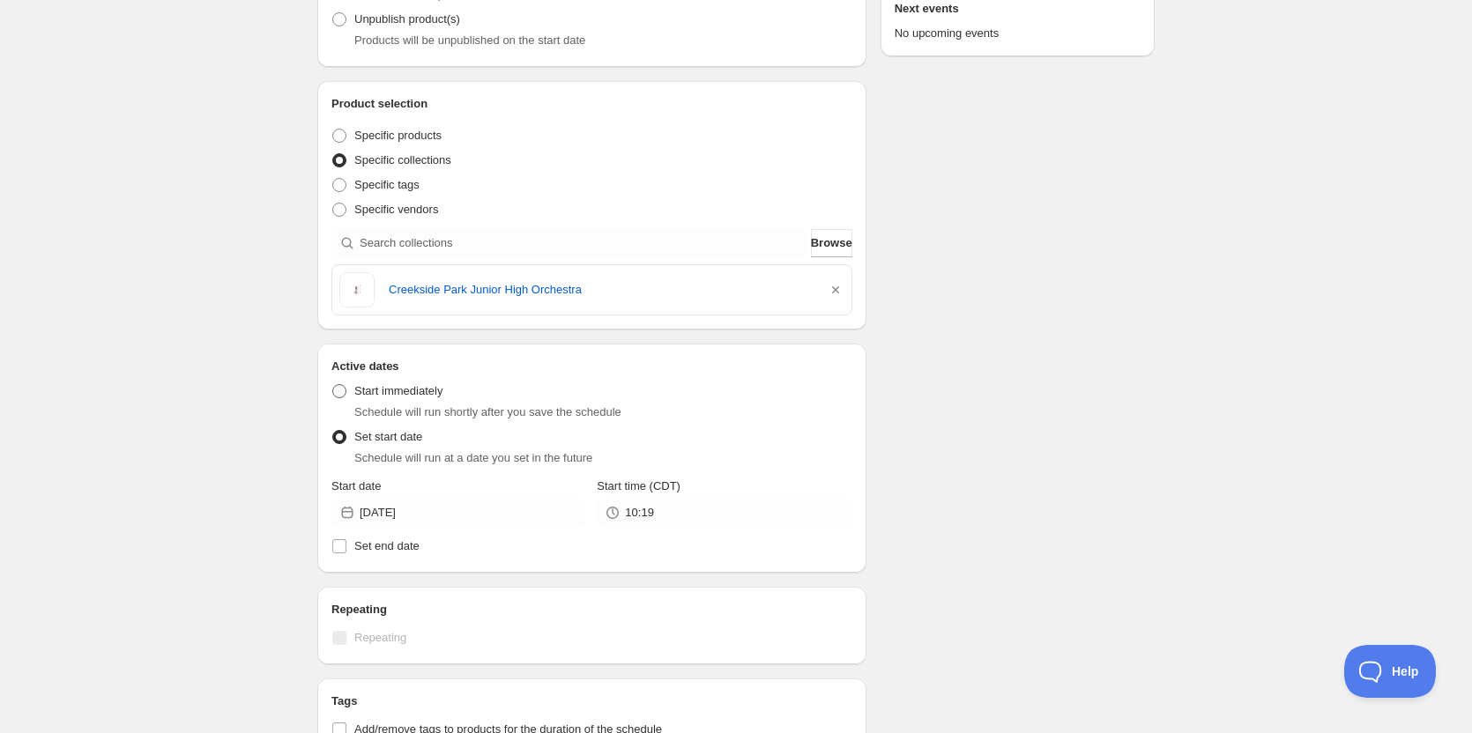
click at [345, 395] on span at bounding box center [339, 391] width 14 height 14
click at [333, 385] on input "Start immediately" at bounding box center [332, 384] width 1 height 1
radio input "true"
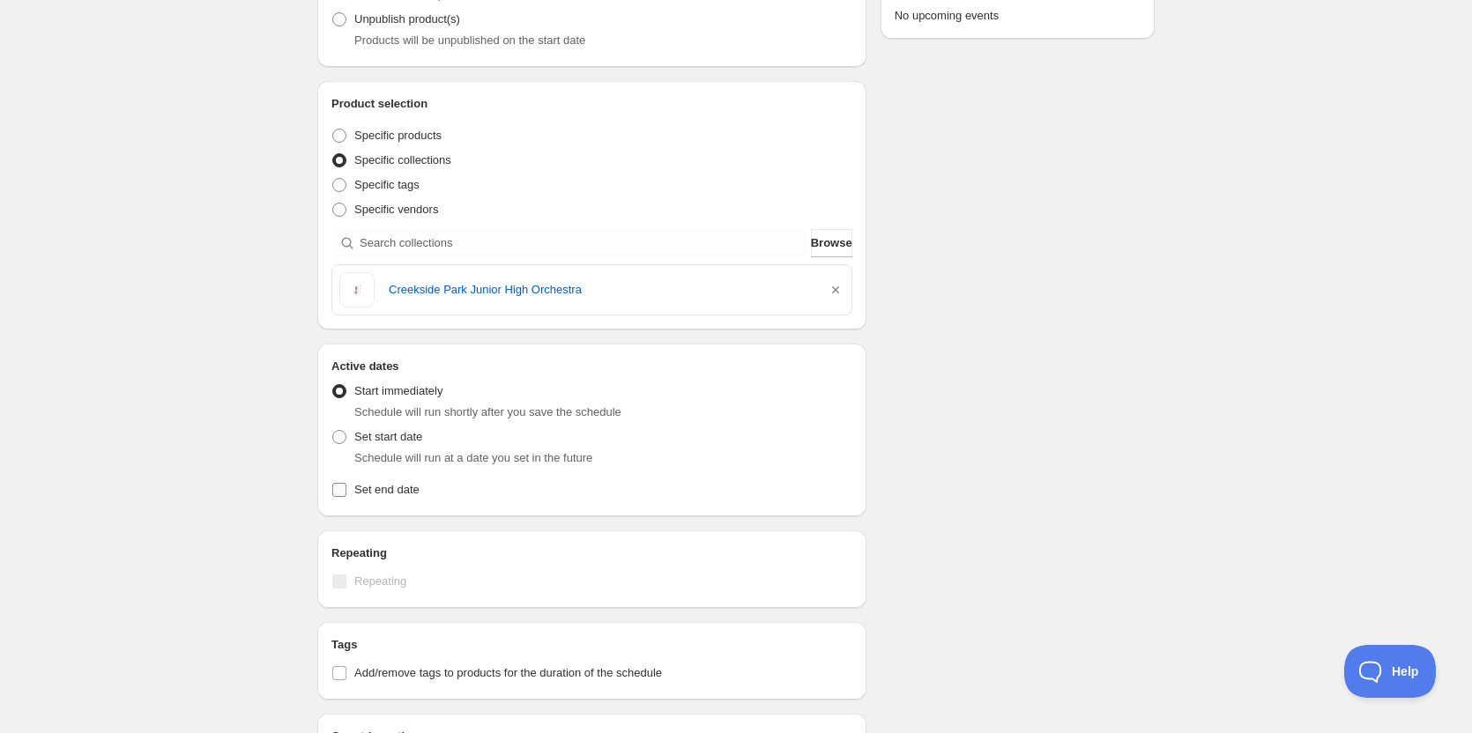
click at [335, 495] on input "Set end date" at bounding box center [339, 490] width 14 height 14
checkbox input "true"
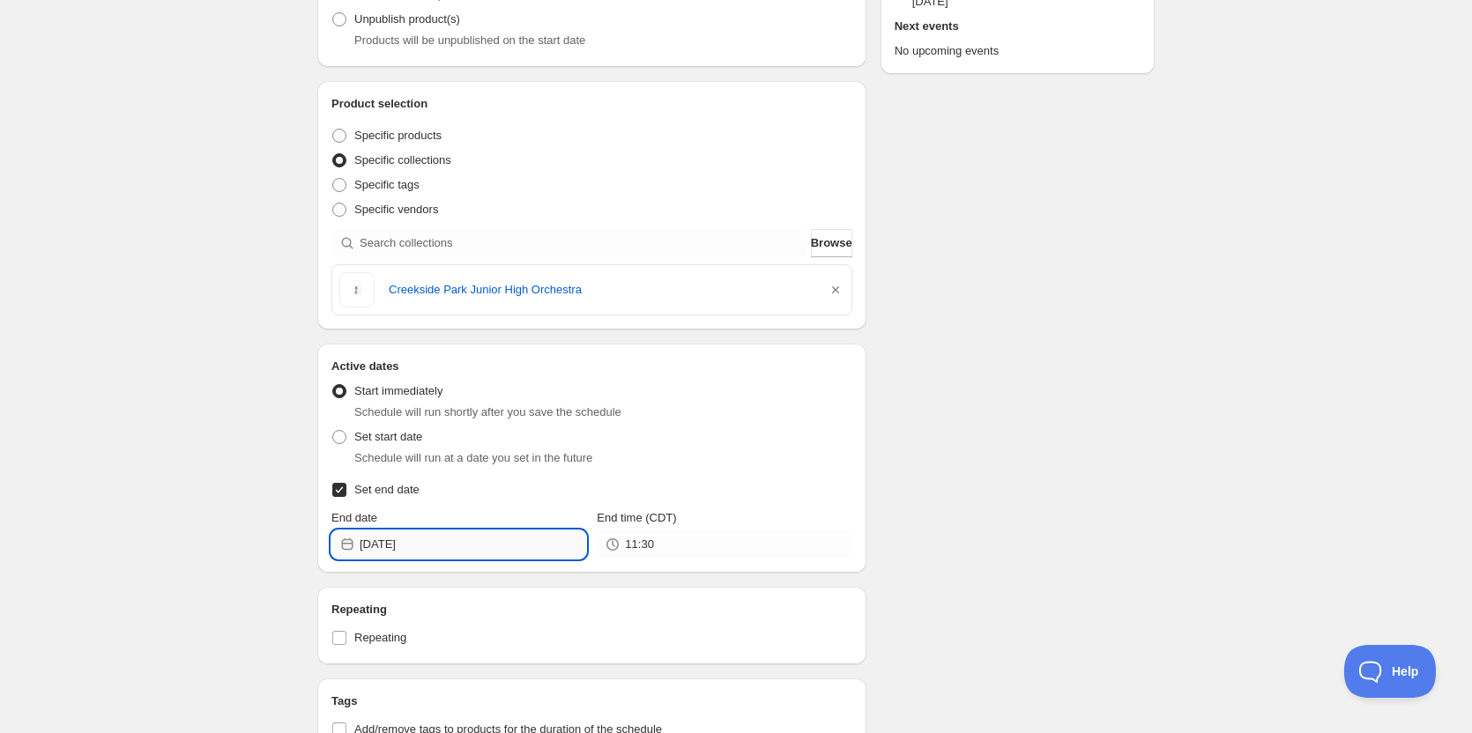
click at [454, 543] on input "2025-09-10" at bounding box center [473, 545] width 227 height 28
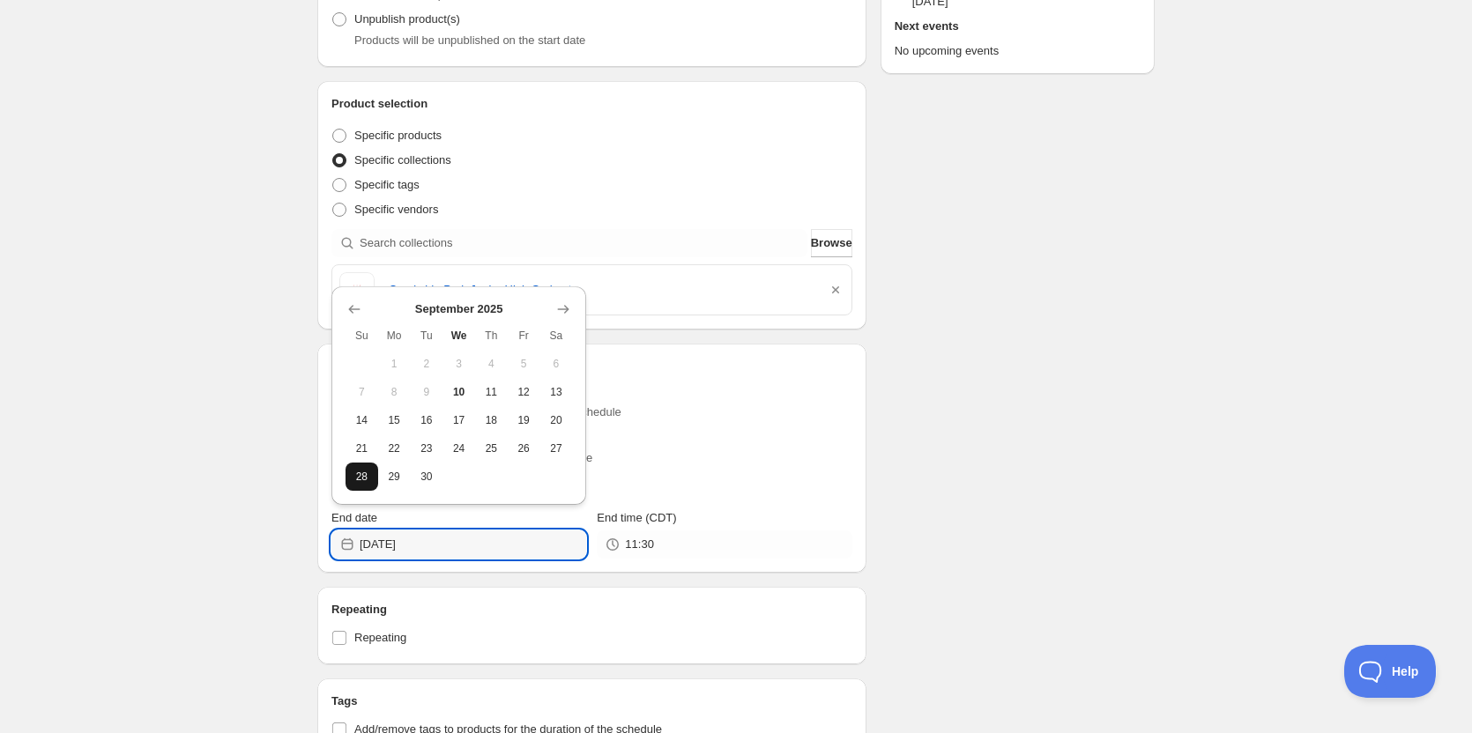
click at [362, 473] on span "28" at bounding box center [362, 477] width 19 height 14
type input "2025-09-28"
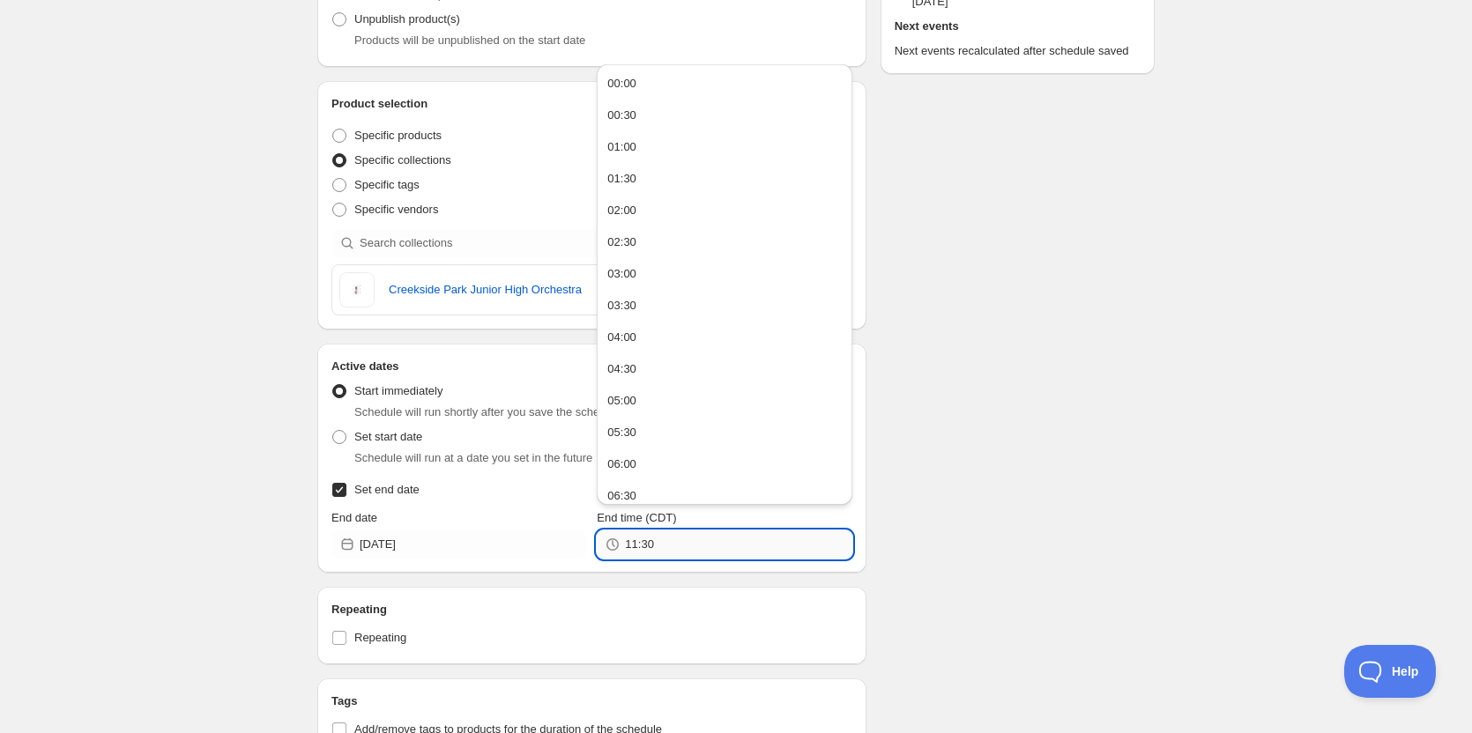
click at [702, 554] on input "11:30" at bounding box center [738, 545] width 227 height 28
click at [688, 550] on input "11:30" at bounding box center [738, 545] width 227 height 28
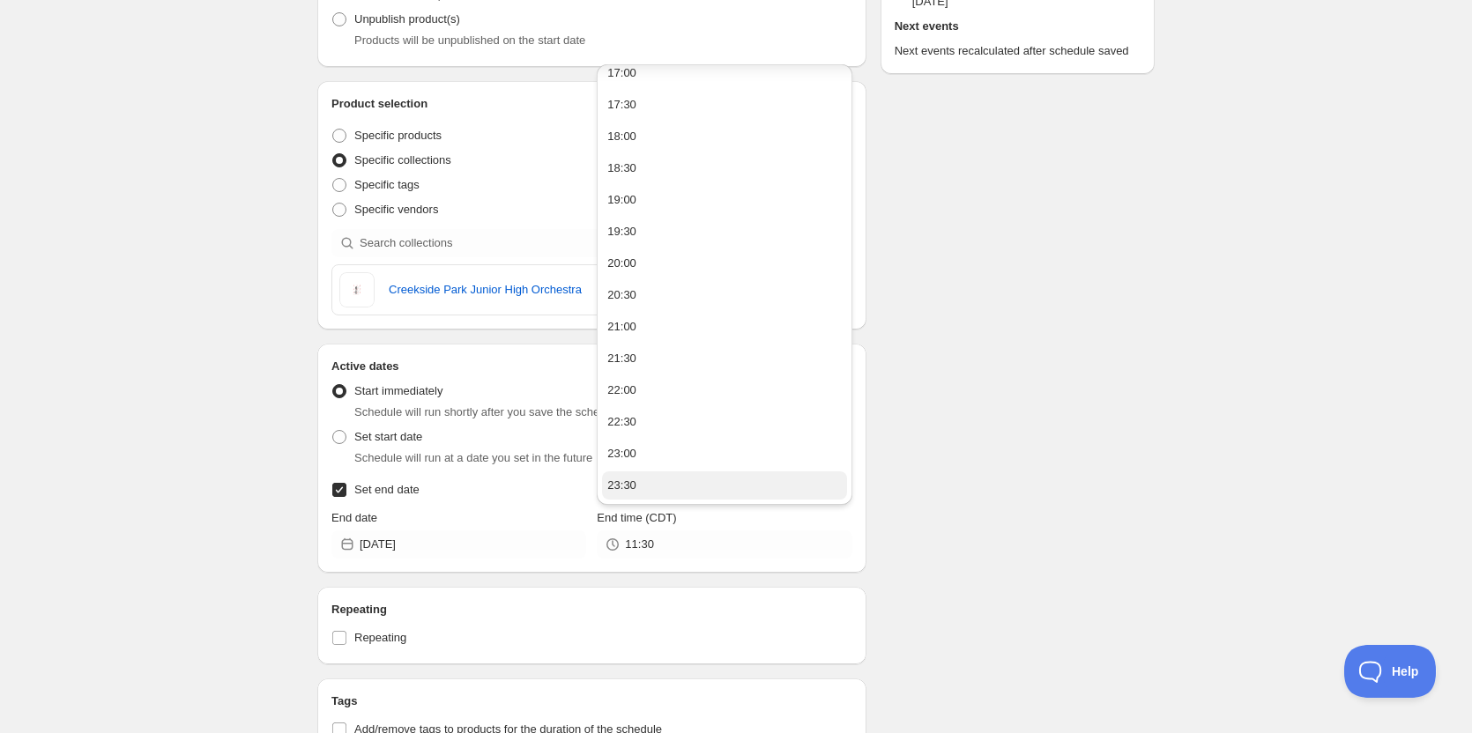
click at [672, 480] on button "23:30" at bounding box center [724, 486] width 244 height 28
type input "23:30"
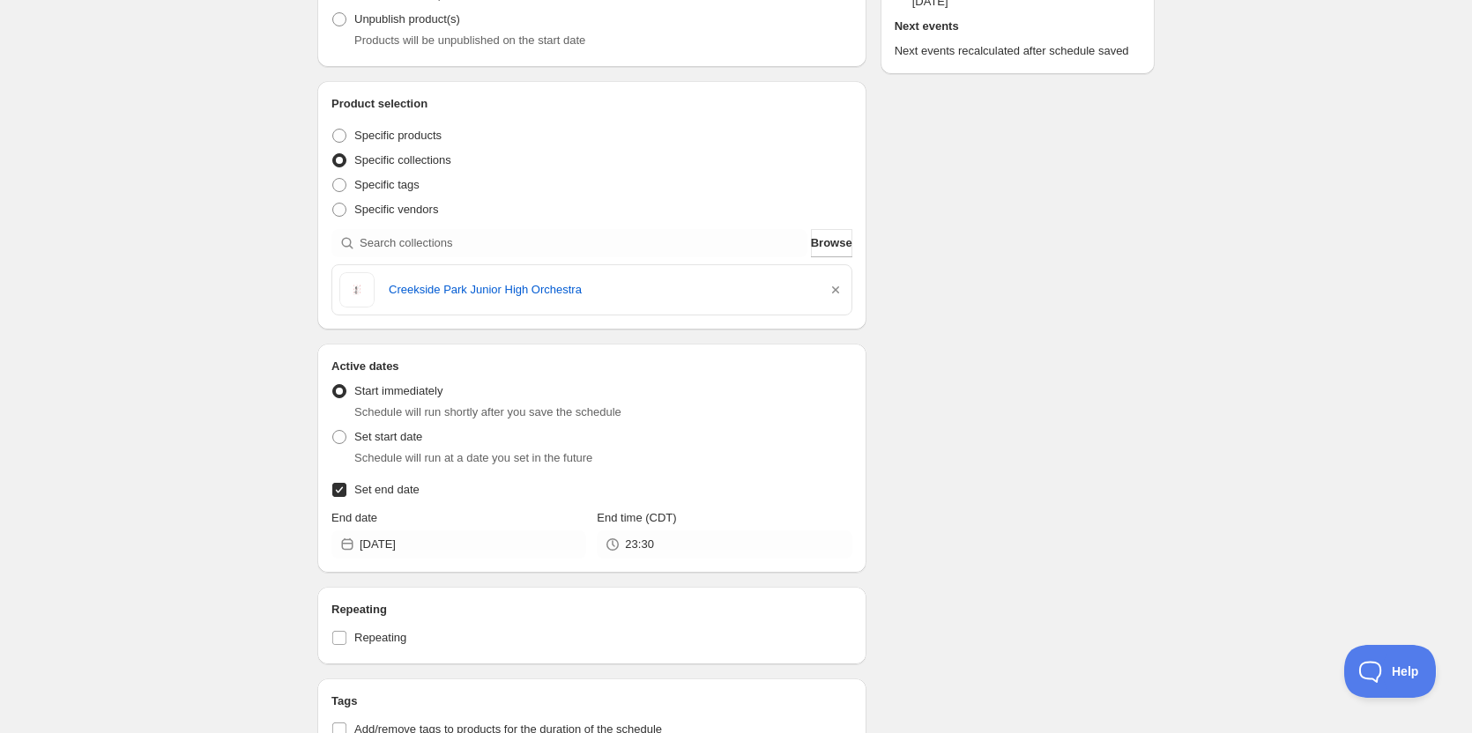
click at [1033, 411] on div "Schedule name Creekside Park JH Orchestra Your customers won't see this Action …" at bounding box center [729, 515] width 852 height 1454
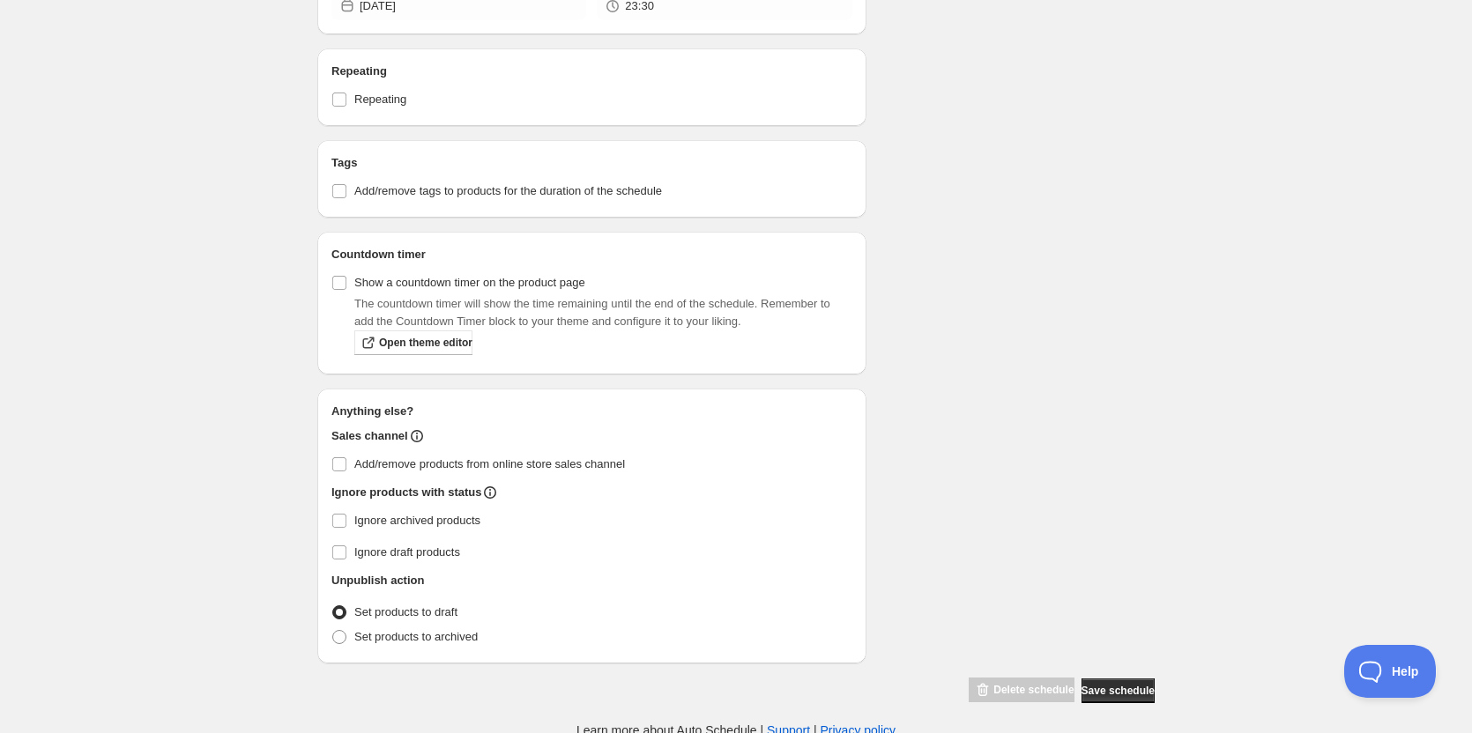
scroll to position [807, 0]
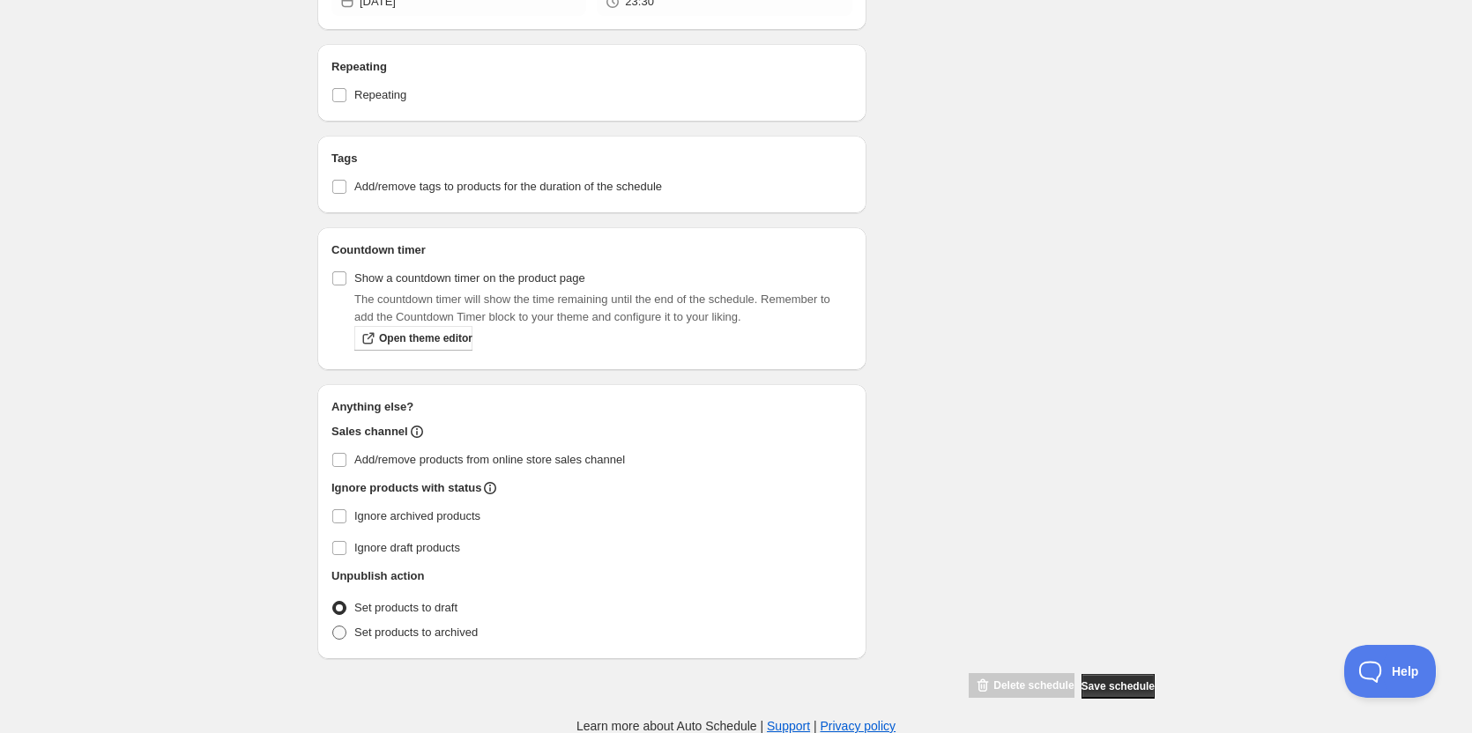
click at [340, 628] on span at bounding box center [339, 633] width 14 height 14
click at [333, 627] on input "Set products to archived" at bounding box center [332, 626] width 1 height 1
radio input "true"
click at [1108, 686] on span "Save schedule" at bounding box center [1118, 687] width 73 height 14
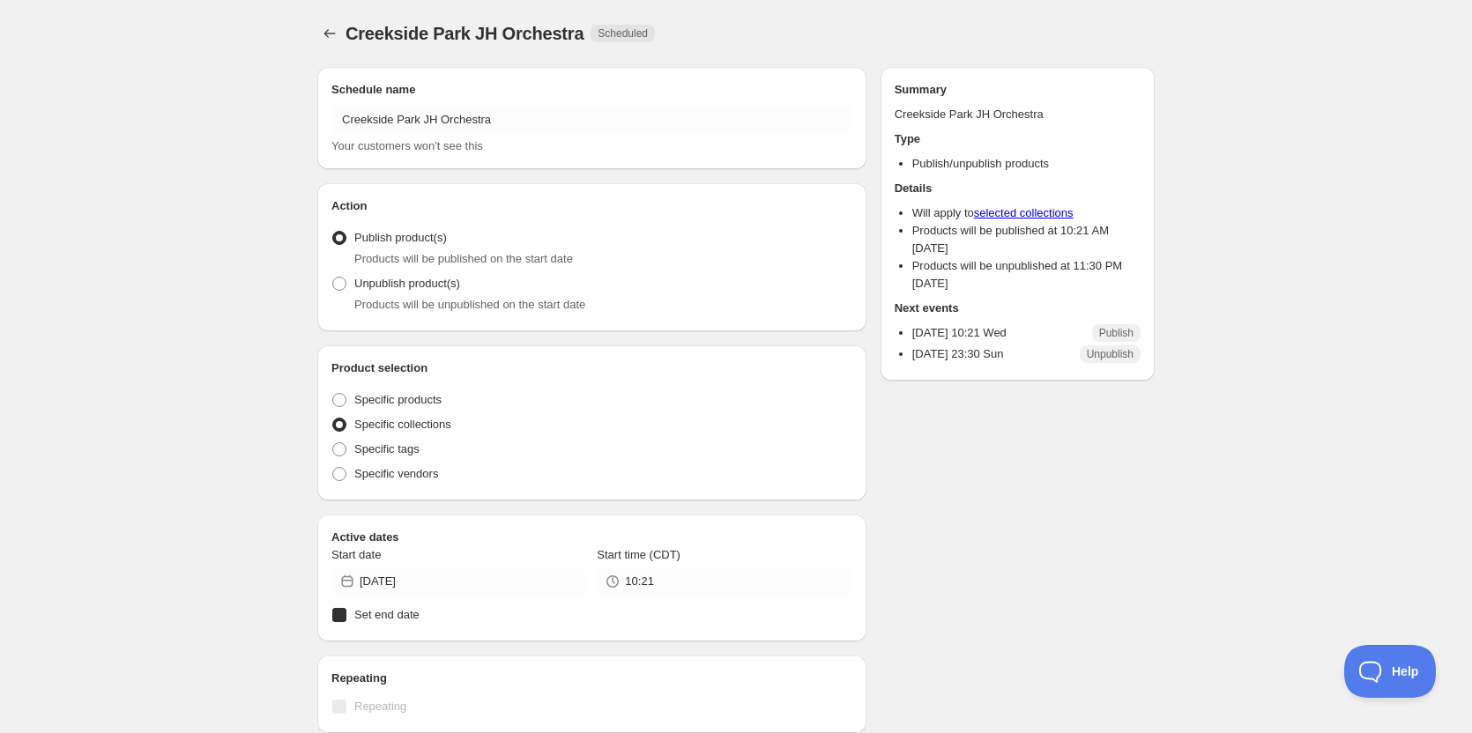
radio input "true"
checkbox input "true"
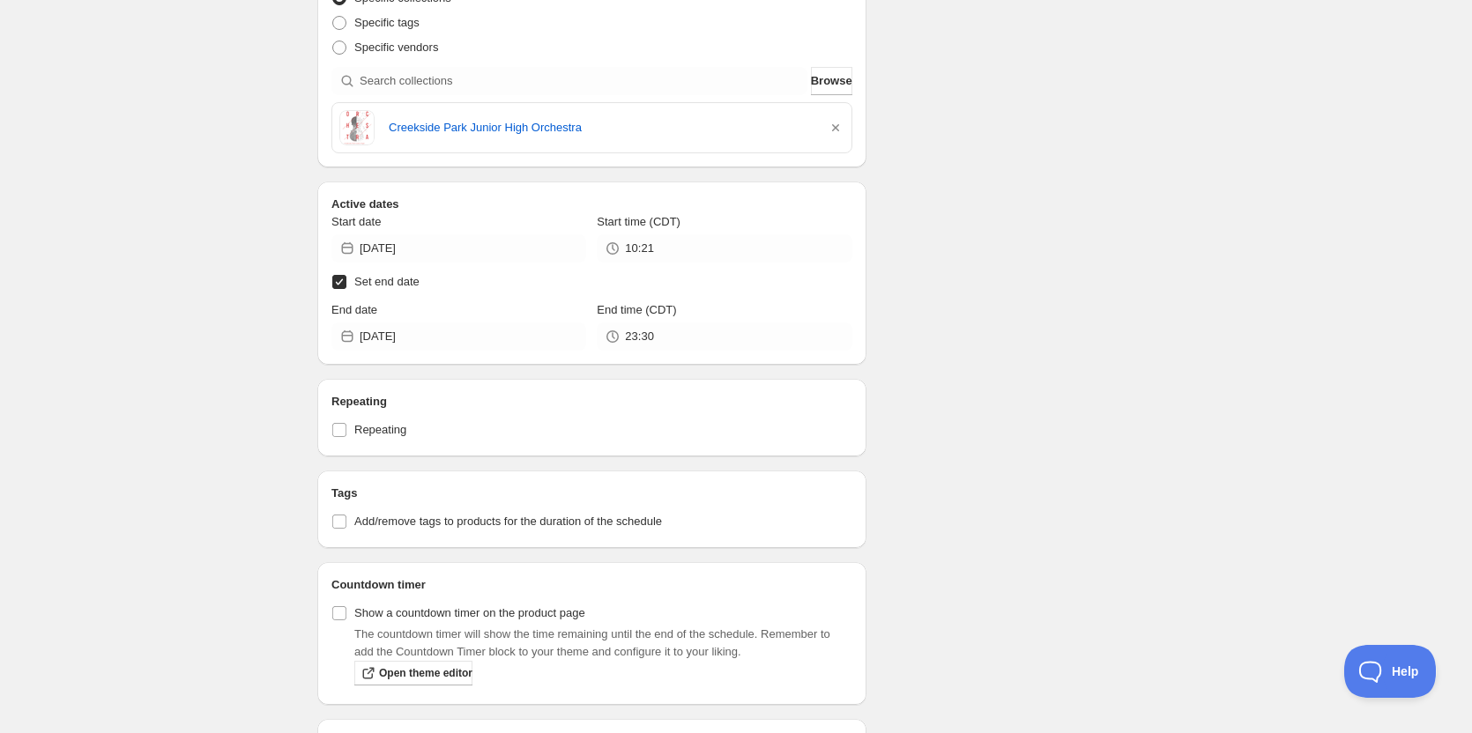
scroll to position [409, 0]
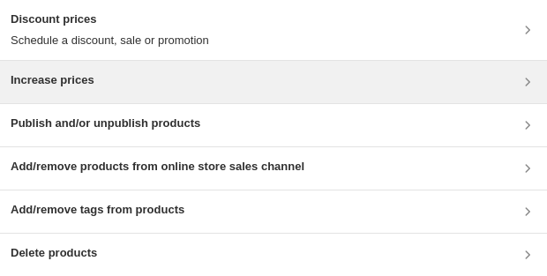
click at [138, 89] on div "Increase prices" at bounding box center [273, 81] width 525 height 21
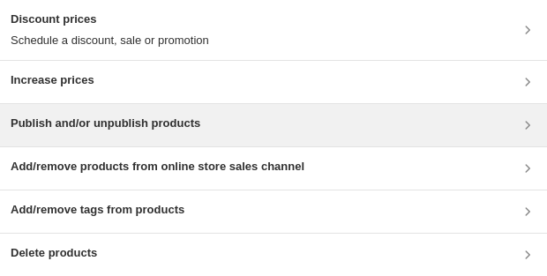
click at [212, 139] on div "Publish and/or unpublish products" at bounding box center [273, 125] width 547 height 42
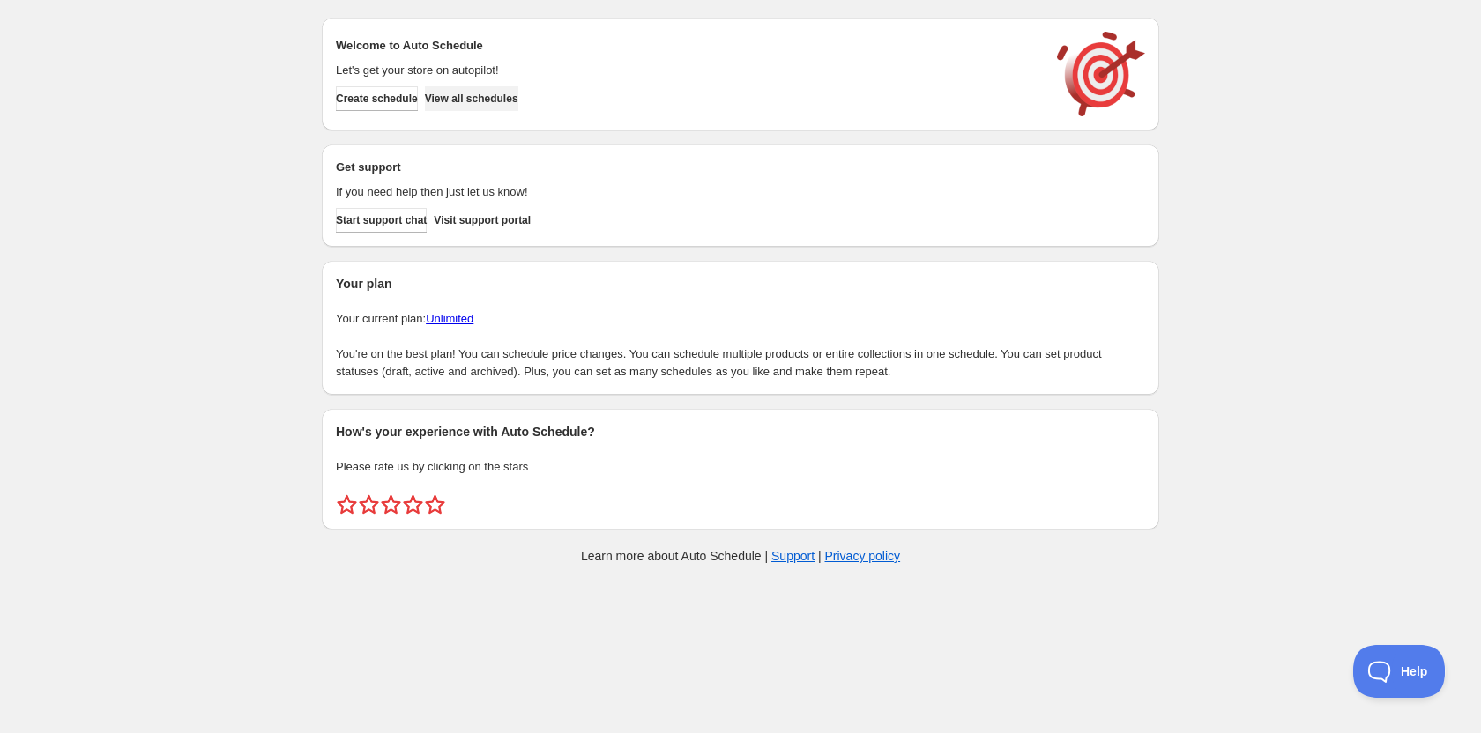
click at [465, 99] on span "View all schedules" at bounding box center [471, 99] width 93 height 14
click at [503, 94] on span "View all schedules" at bounding box center [471, 99] width 93 height 14
